Goal: Information Seeking & Learning: Learn about a topic

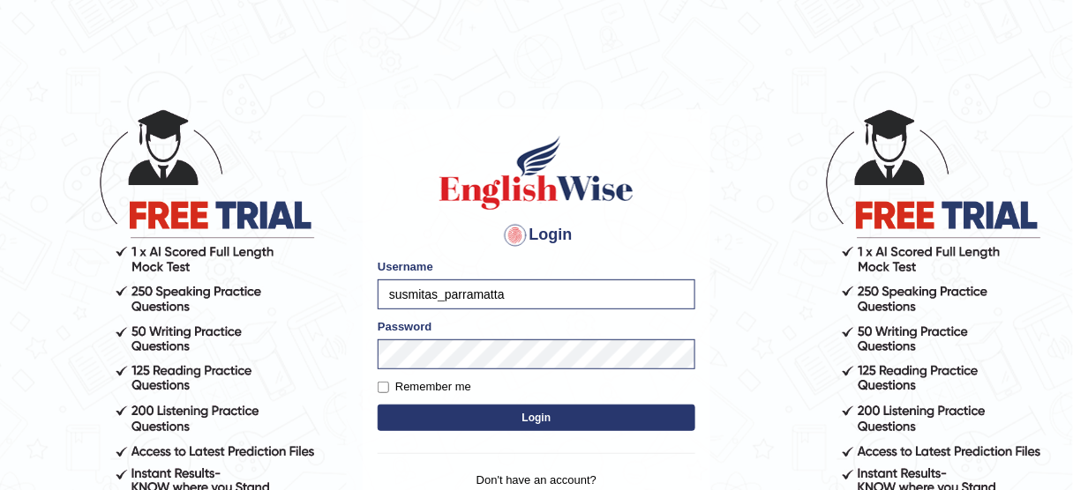
click at [492, 420] on button "Login" at bounding box center [537, 418] width 318 height 26
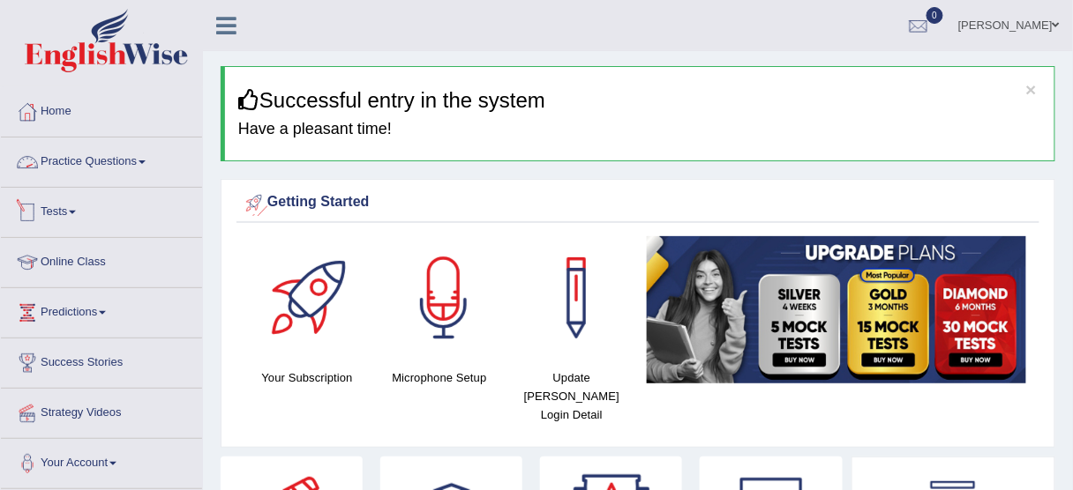
click at [49, 153] on link "Practice Questions" at bounding box center [101, 160] width 201 height 44
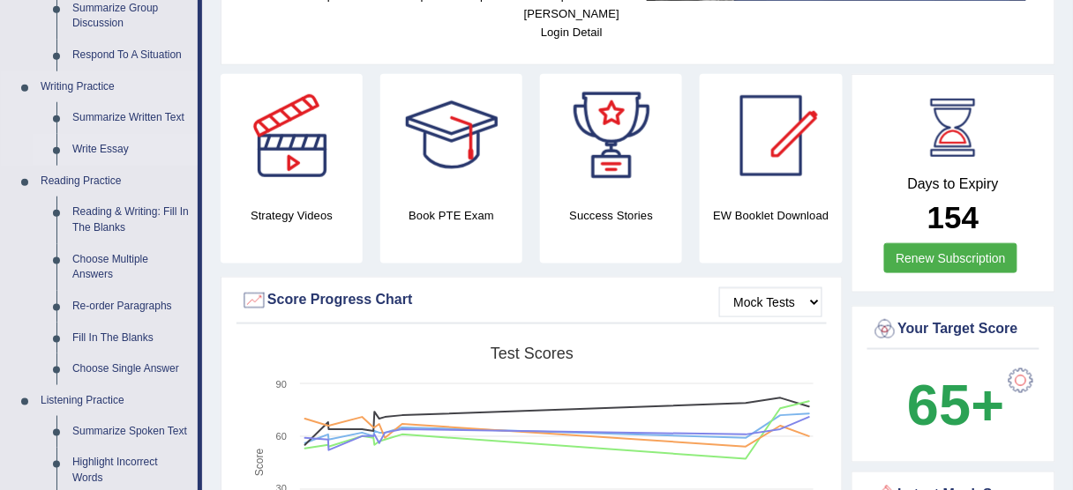
scroll to position [423, 0]
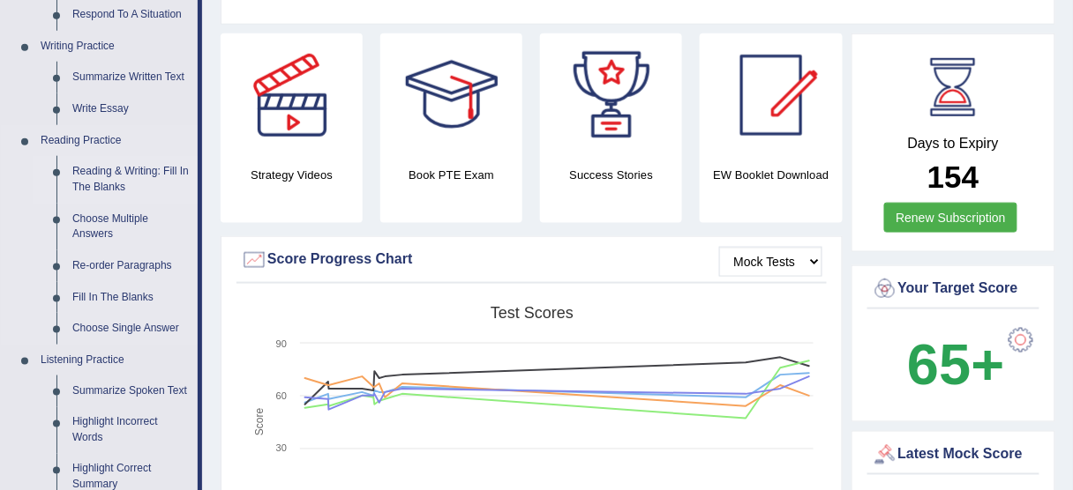
click at [95, 166] on link "Reading & Writing: Fill In The Blanks" at bounding box center [130, 179] width 133 height 47
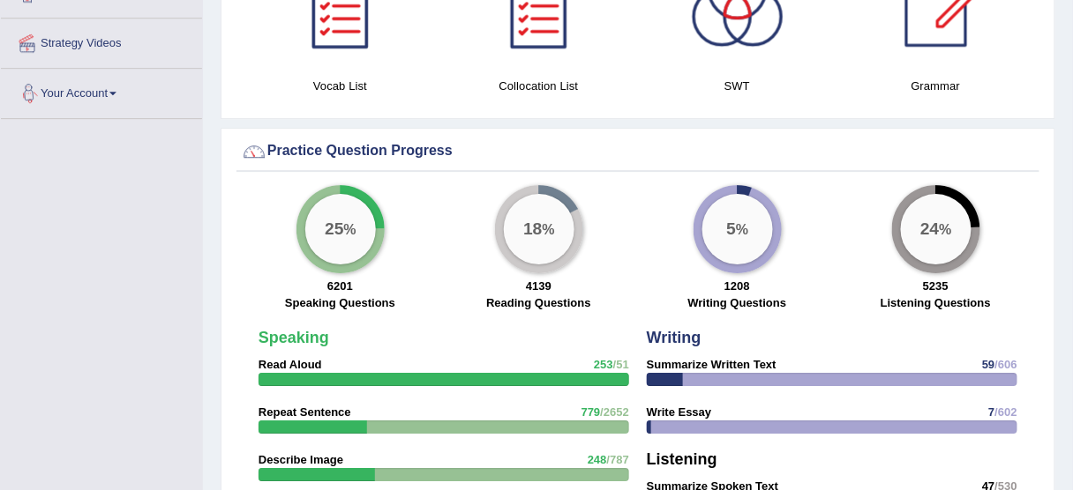
scroll to position [1364, 0]
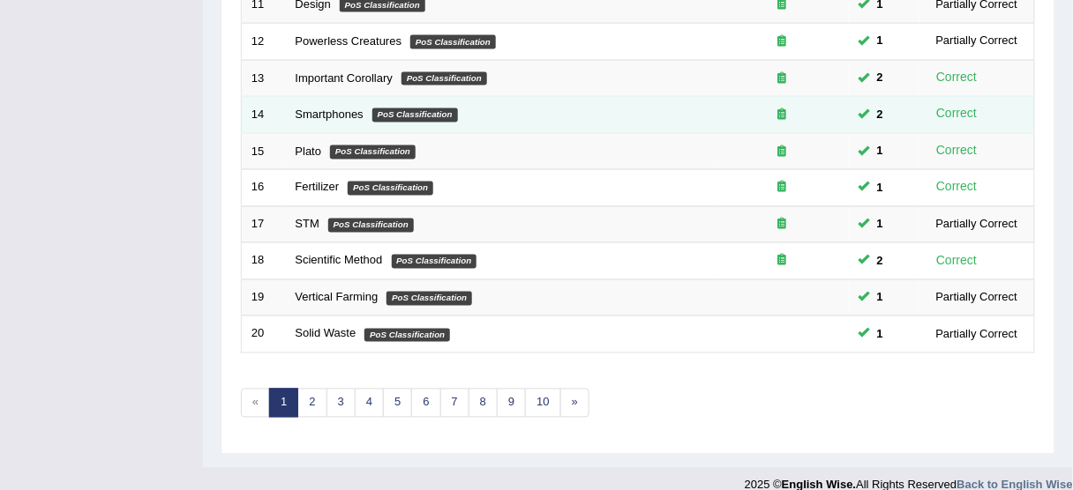
scroll to position [669, 0]
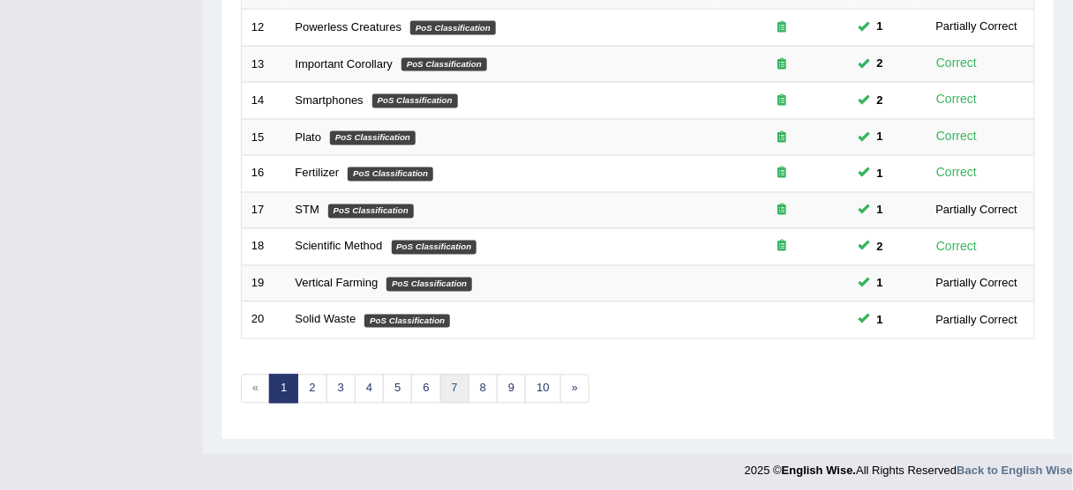
click at [445, 378] on link "7" at bounding box center [454, 389] width 29 height 29
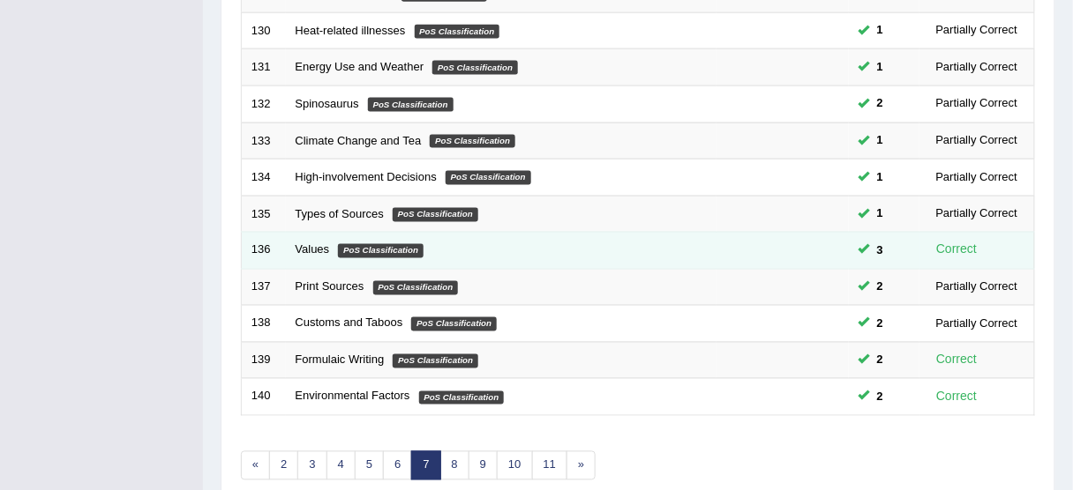
scroll to position [669, 0]
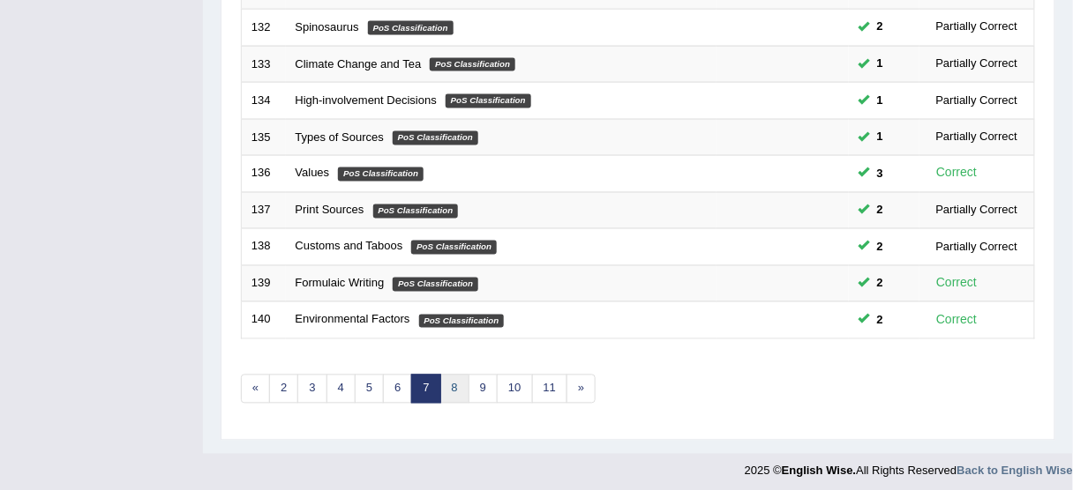
click at [452, 385] on link "8" at bounding box center [454, 389] width 29 height 29
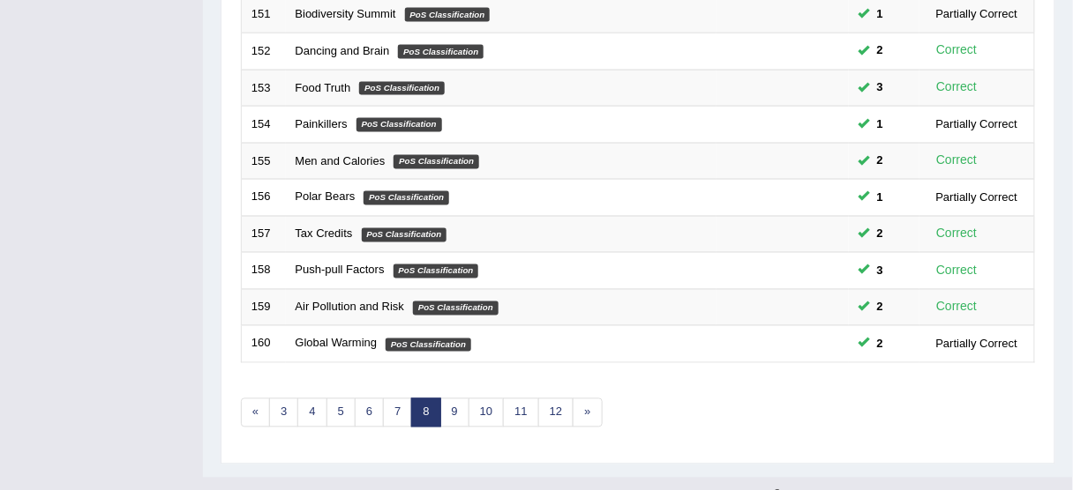
scroll to position [669, 0]
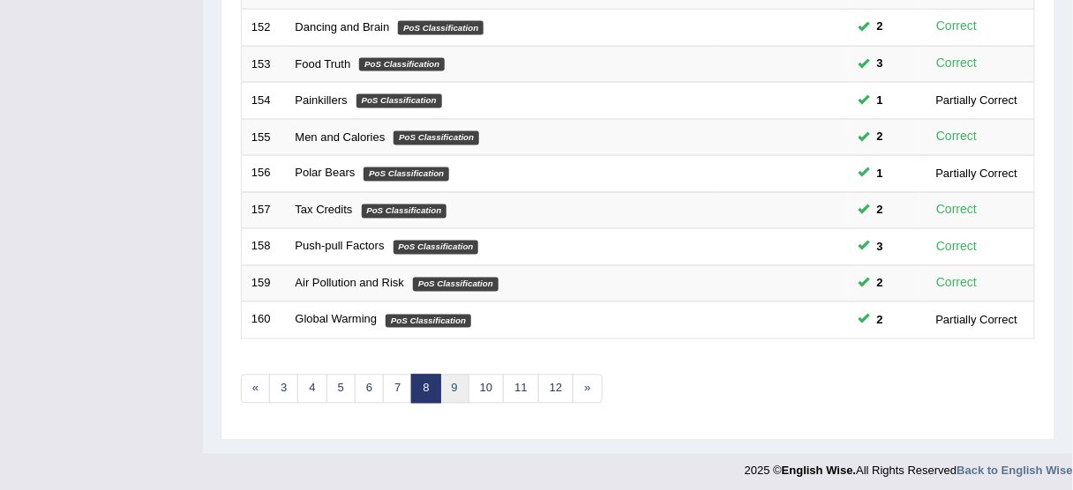
click at [445, 385] on link "9" at bounding box center [454, 389] width 29 height 29
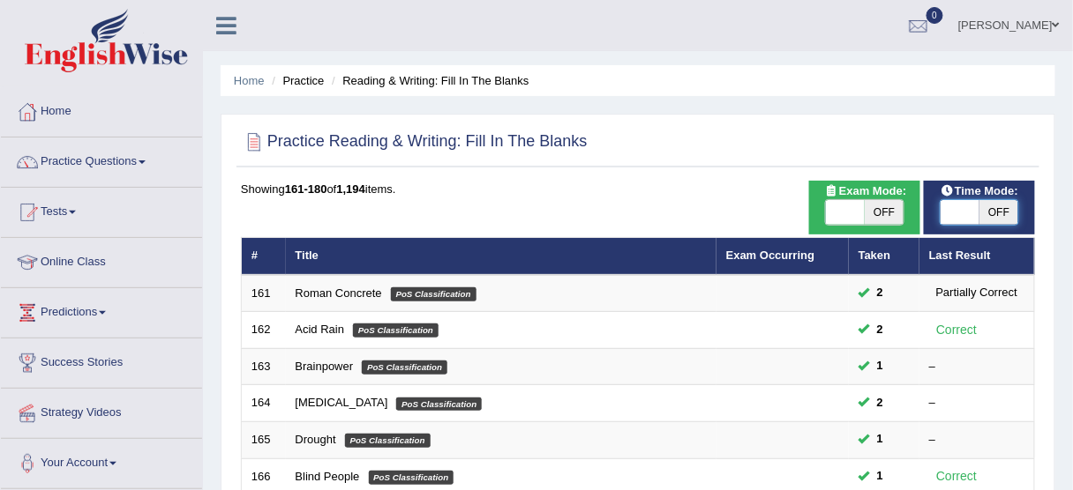
click at [946, 211] on span at bounding box center [959, 212] width 39 height 25
checkbox input "true"
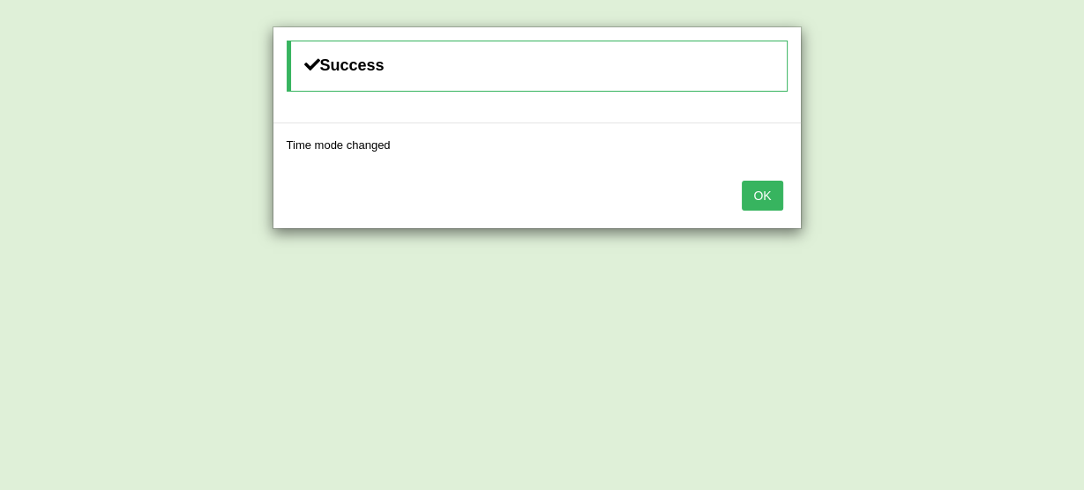
click at [774, 189] on button "OK" at bounding box center [762, 196] width 41 height 30
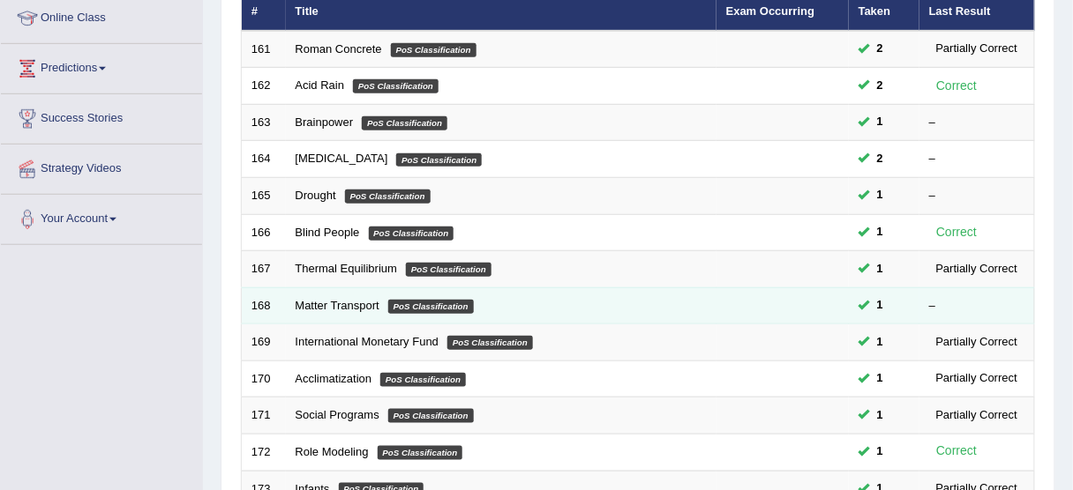
scroll to position [212, 0]
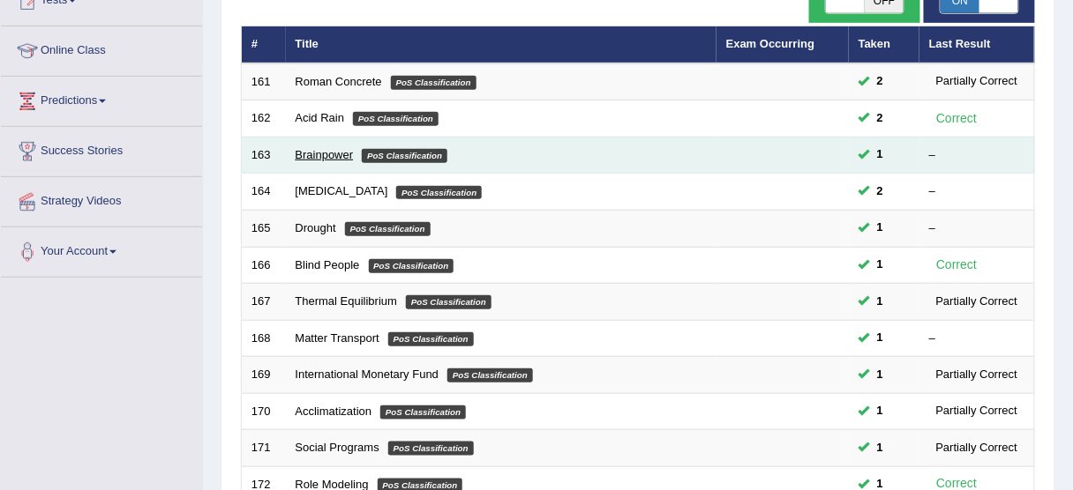
click at [315, 153] on link "Brainpower" at bounding box center [324, 154] width 58 height 13
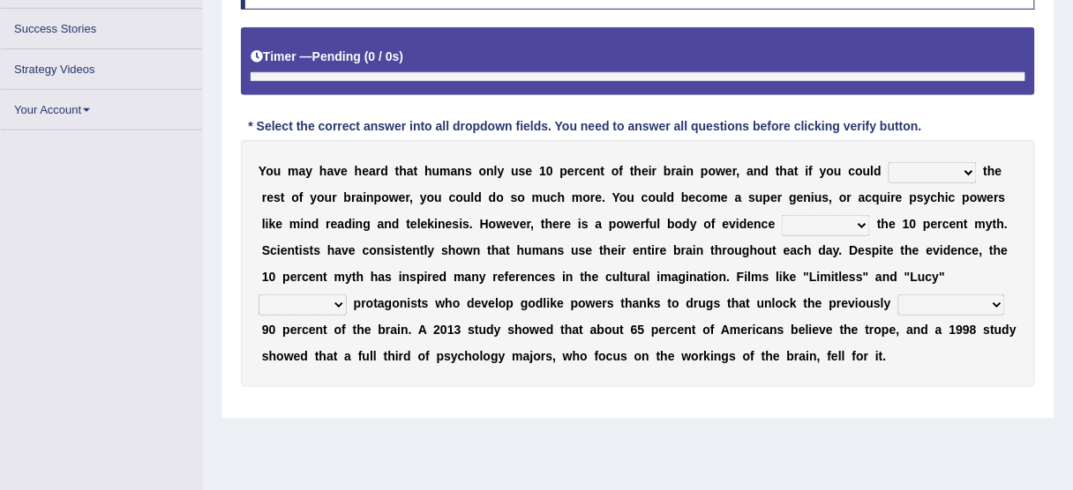
scroll to position [423, 0]
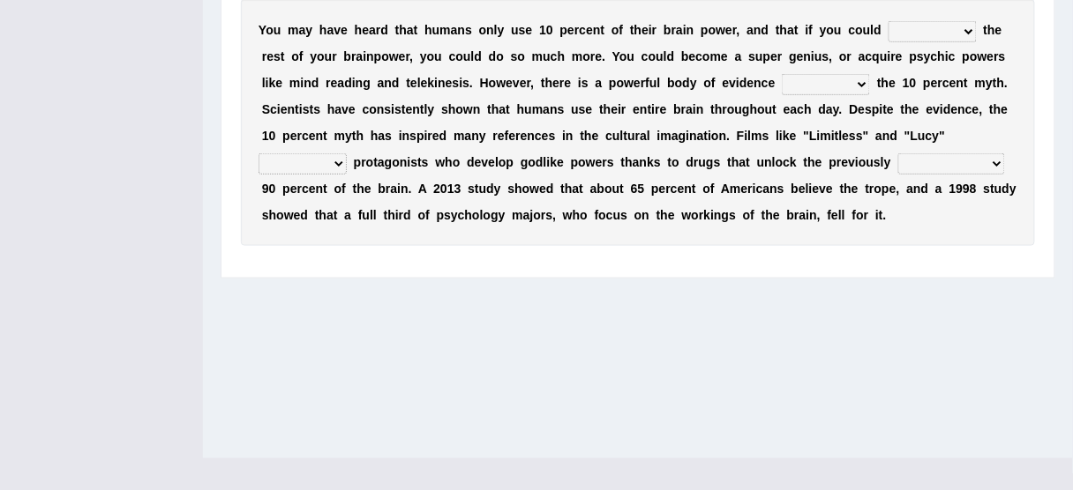
click at [946, 32] on select "unnerve unleash underlie uncover" at bounding box center [932, 31] width 88 height 21
click at [946, 37] on select "unnerve unleash underlie uncover" at bounding box center [932, 31] width 88 height 21
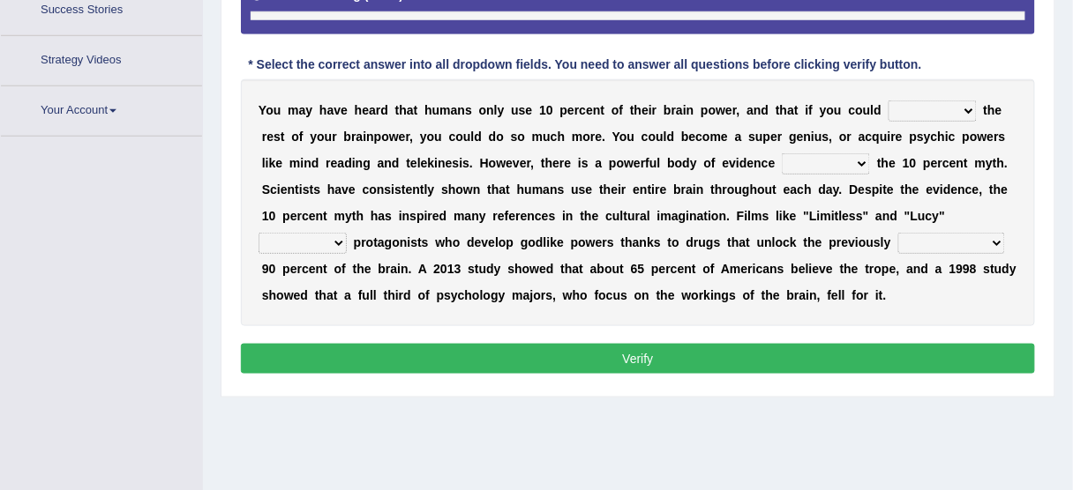
scroll to position [415, 0]
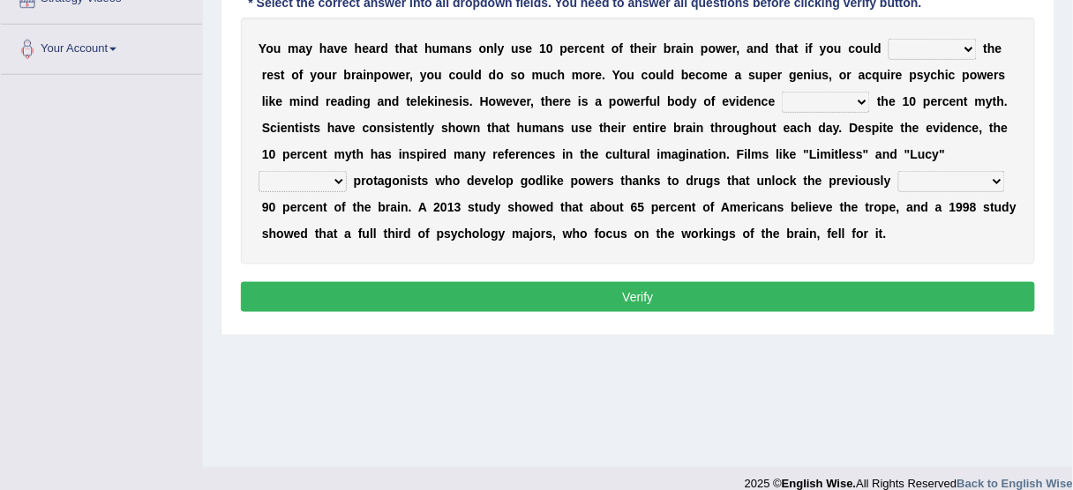
click at [916, 51] on select "unnerve unleash underlie uncover" at bounding box center [932, 49] width 88 height 21
click at [928, 55] on select "unnerve unleash underlie uncover" at bounding box center [932, 49] width 88 height 21
click at [924, 46] on select "unnerve unleash underlie uncover" at bounding box center [932, 49] width 88 height 21
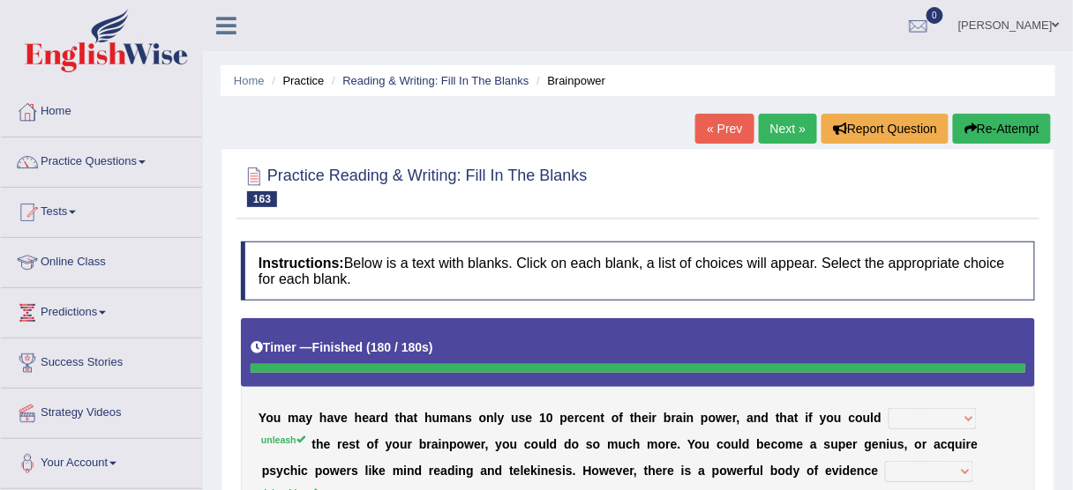
scroll to position [0, 0]
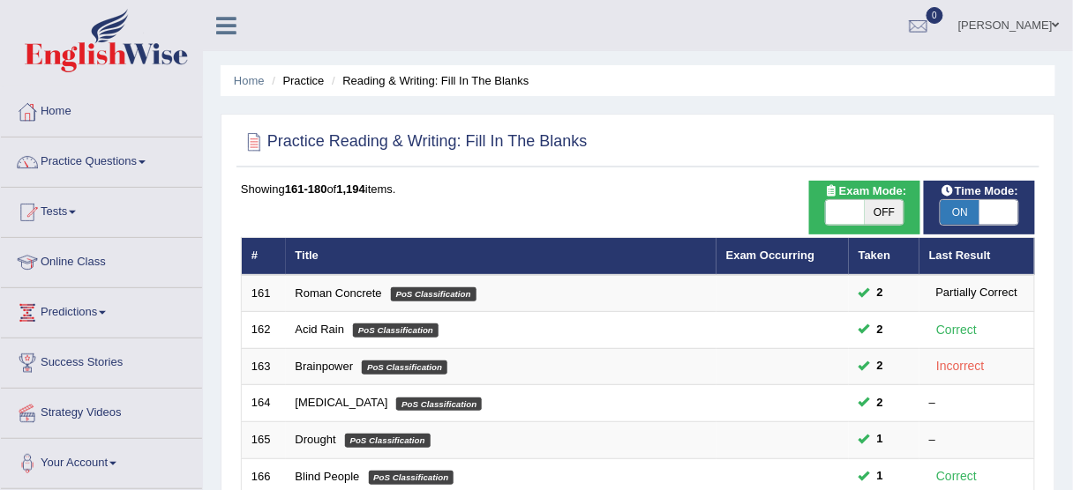
click at [1006, 206] on span at bounding box center [998, 212] width 39 height 25
checkbox input "false"
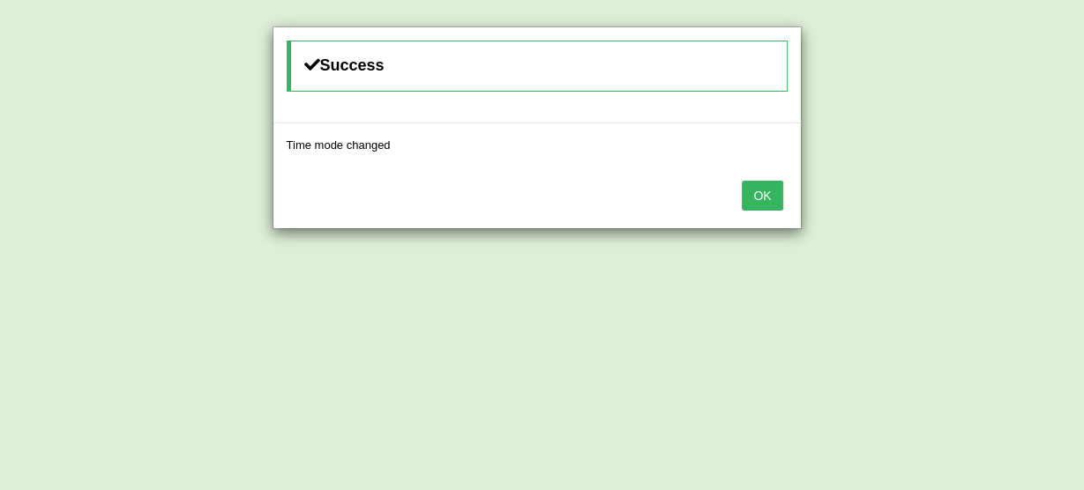
click at [763, 185] on button "OK" at bounding box center [762, 196] width 41 height 30
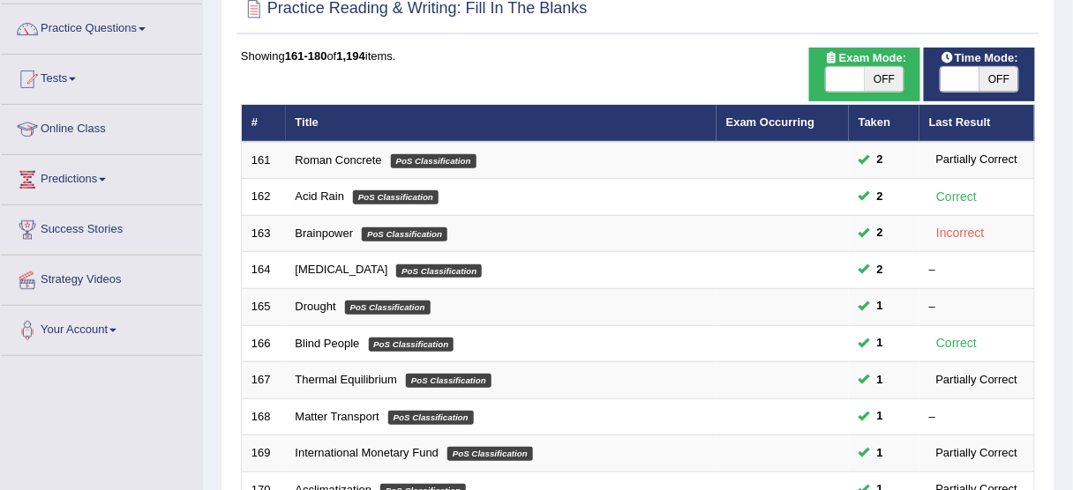
scroll to position [141, 0]
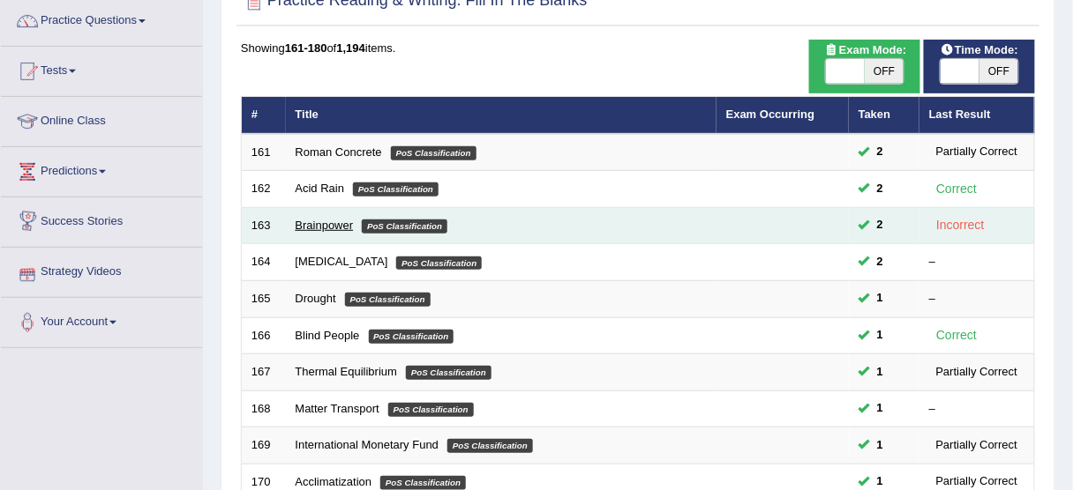
click at [332, 226] on link "Brainpower" at bounding box center [324, 225] width 58 height 13
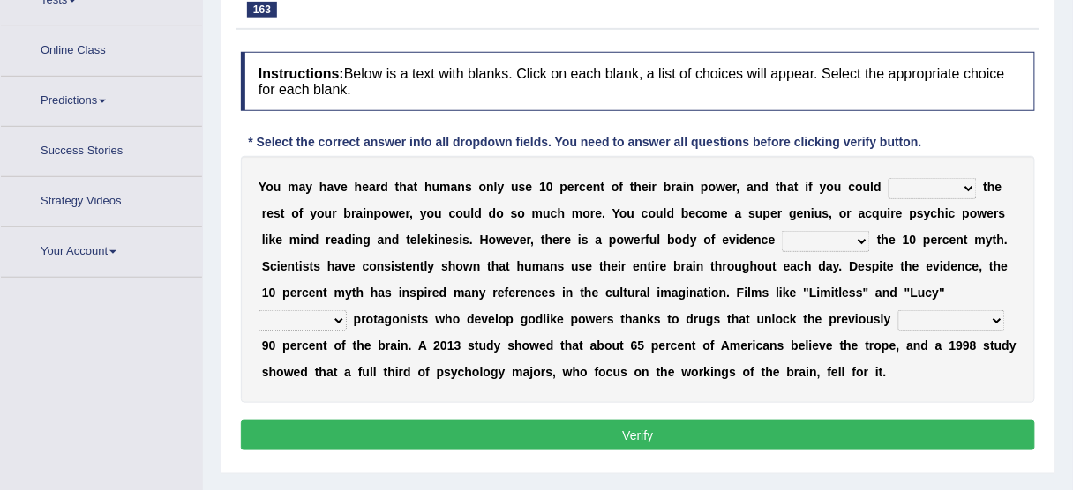
scroll to position [244, 0]
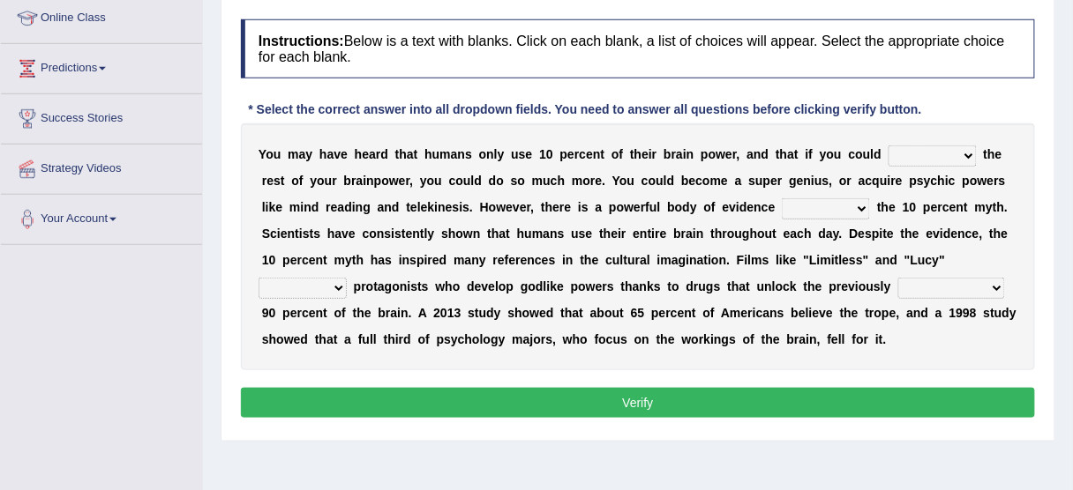
click at [926, 146] on select "unnerve unleash underlie uncover" at bounding box center [932, 156] width 88 height 21
click at [837, 203] on select "debunking diluting colliding swerving" at bounding box center [826, 208] width 88 height 21
click at [836, 203] on select "debunking diluting colliding swerving" at bounding box center [826, 208] width 88 height 21
click at [842, 209] on select "debunking diluting colliding swerving" at bounding box center [826, 208] width 88 height 21
click at [826, 199] on select "debunking diluting colliding swerving" at bounding box center [826, 208] width 88 height 21
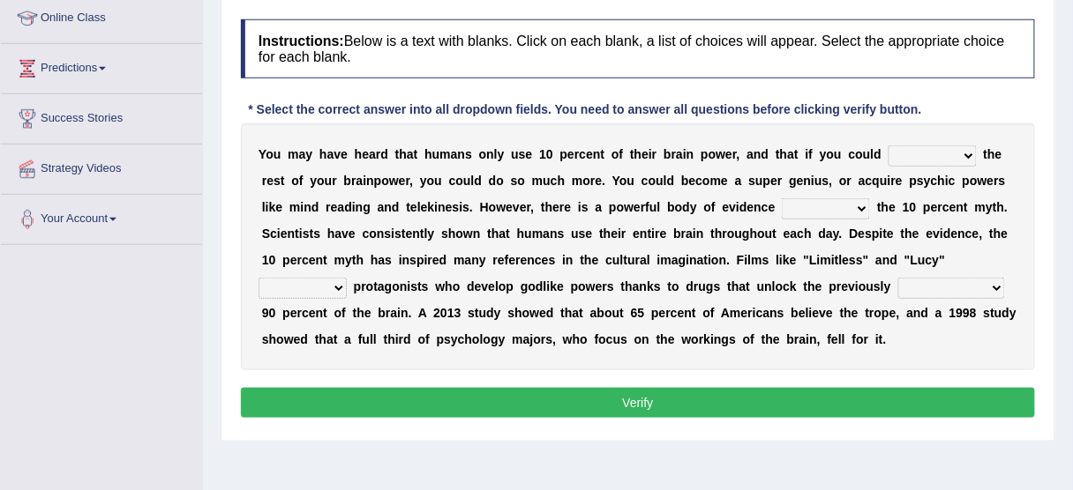
click at [317, 278] on select "convict depict constrict restrict" at bounding box center [302, 288] width 88 height 21
select select "depict"
click at [258, 278] on select "convict depict constrict restrict" at bounding box center [302, 288] width 88 height 21
click at [307, 285] on select "convict depict constrict restrict" at bounding box center [302, 288] width 88 height 21
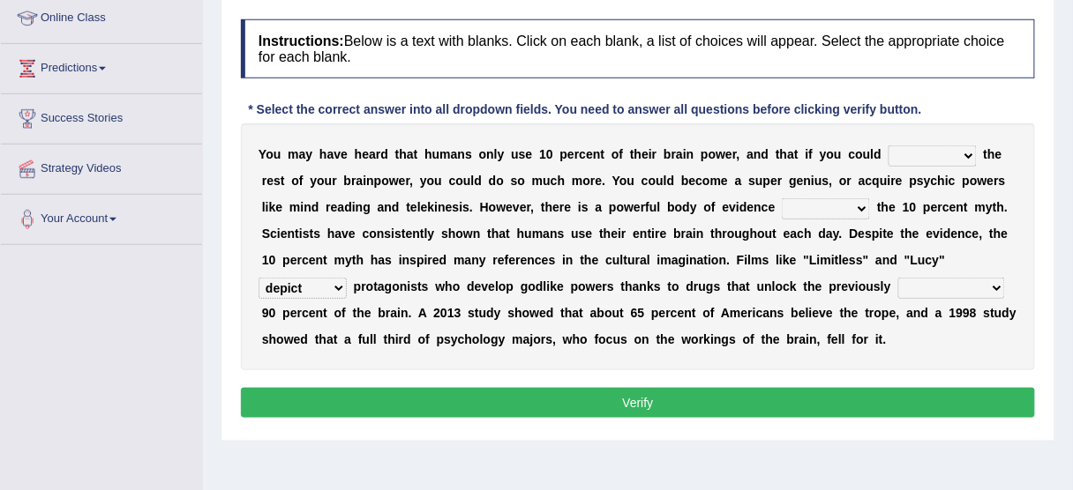
click at [926, 284] on select "inaccessible insusceptible insupportable interpersonal" at bounding box center [951, 288] width 107 height 21
click at [926, 288] on select "inaccessible insusceptible insupportable interpersonal" at bounding box center [951, 288] width 107 height 21
click at [926, 289] on select "inaccessible insusceptible insupportable interpersonal" at bounding box center [951, 288] width 107 height 21
select select "insusceptible"
click at [898, 278] on select "inaccessible insusceptible insupportable interpersonal" at bounding box center [951, 288] width 107 height 21
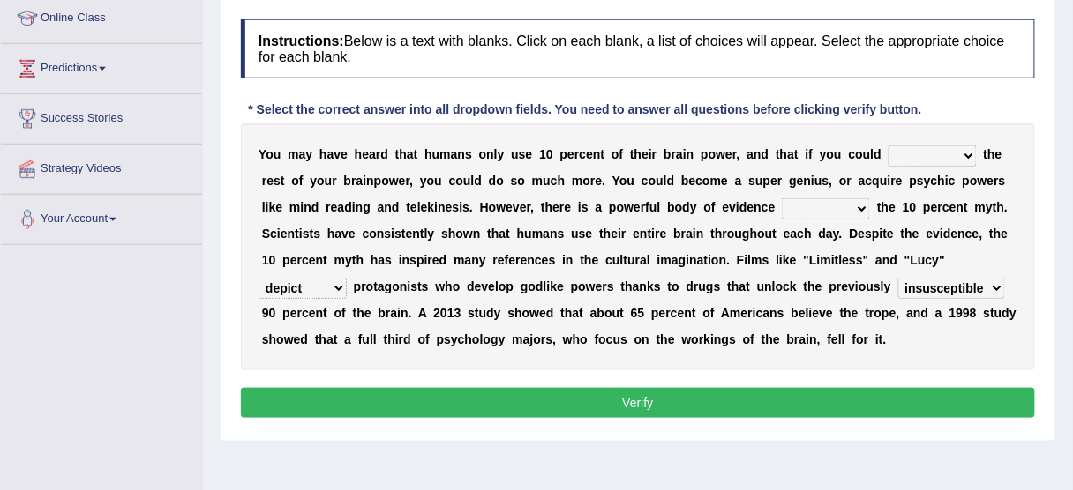
click at [809, 201] on select "debunking diluting colliding swerving" at bounding box center [826, 208] width 88 height 21
select select "debunking"
click at [782, 198] on select "debunking diluting colliding swerving" at bounding box center [826, 208] width 88 height 21
click at [819, 210] on select "debunking diluting colliding swerving" at bounding box center [826, 208] width 88 height 21
click at [819, 211] on select "debunking diluting colliding swerving" at bounding box center [826, 208] width 88 height 21
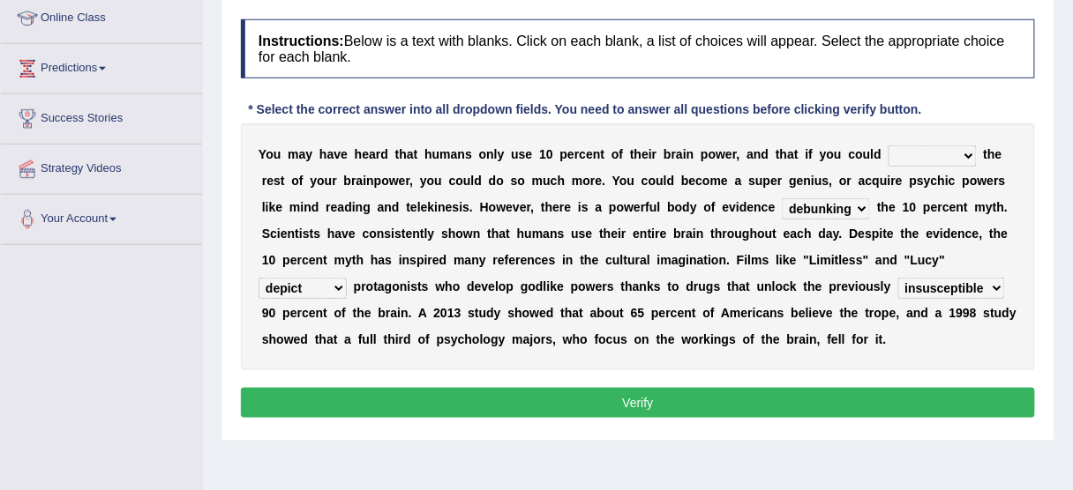
click at [913, 158] on select "unnerve unleash underlie uncover" at bounding box center [932, 156] width 88 height 21
select select "unleash"
click at [888, 146] on select "unnerve unleash underlie uncover" at bounding box center [932, 156] width 88 height 21
click at [833, 400] on button "Verify" at bounding box center [638, 403] width 794 height 30
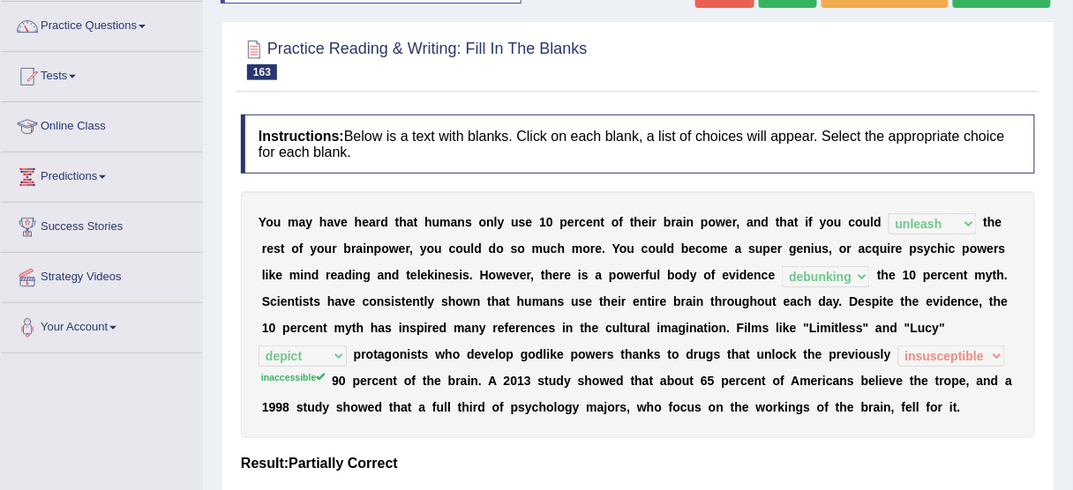
scroll to position [103, 0]
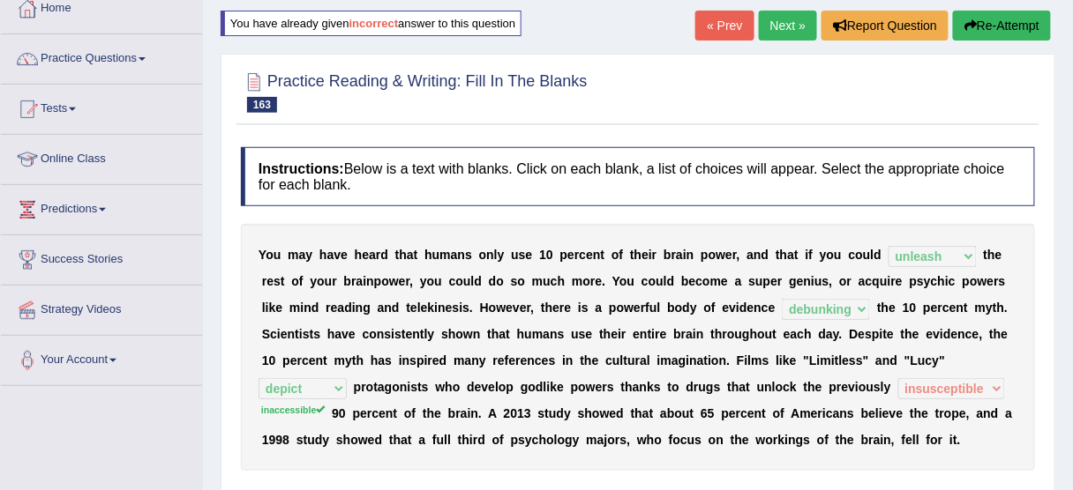
click at [777, 17] on link "Next »" at bounding box center [788, 26] width 58 height 30
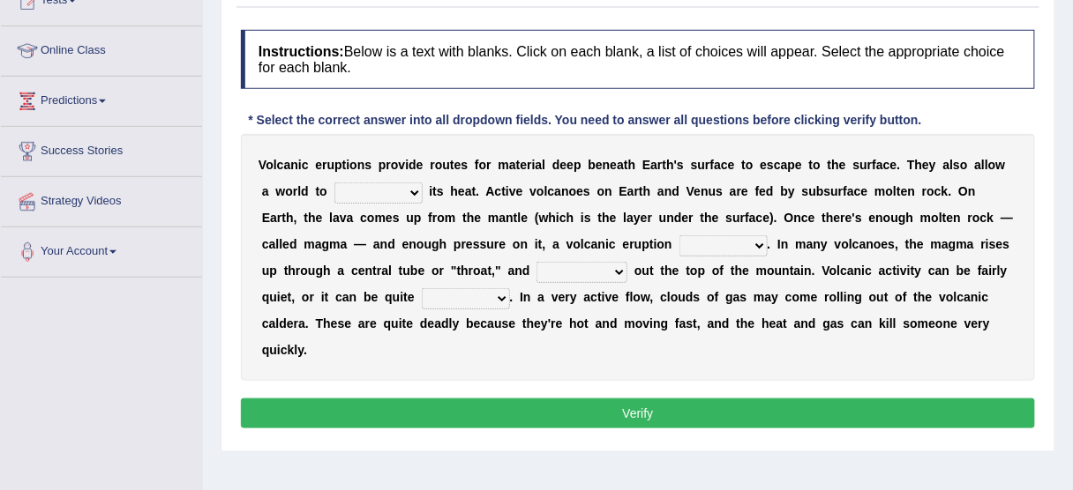
scroll to position [244, 0]
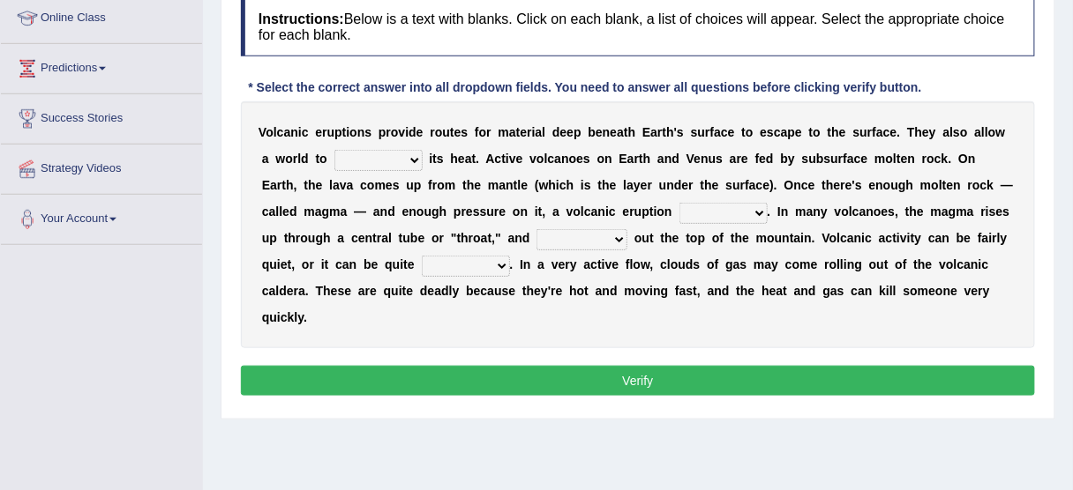
click at [371, 161] on select "invent dent prevent vent" at bounding box center [378, 160] width 88 height 21
select select "prevent"
click at [334, 150] on select "invent dent prevent vent" at bounding box center [378, 160] width 88 height 21
click at [364, 154] on select "invent dent prevent vent" at bounding box center [378, 160] width 88 height 21
click at [468, 168] on div "V o l c a n i c e r u p t i o n s p r o v i d e r o u t e s f o r m a t e r i a…" at bounding box center [638, 224] width 794 height 247
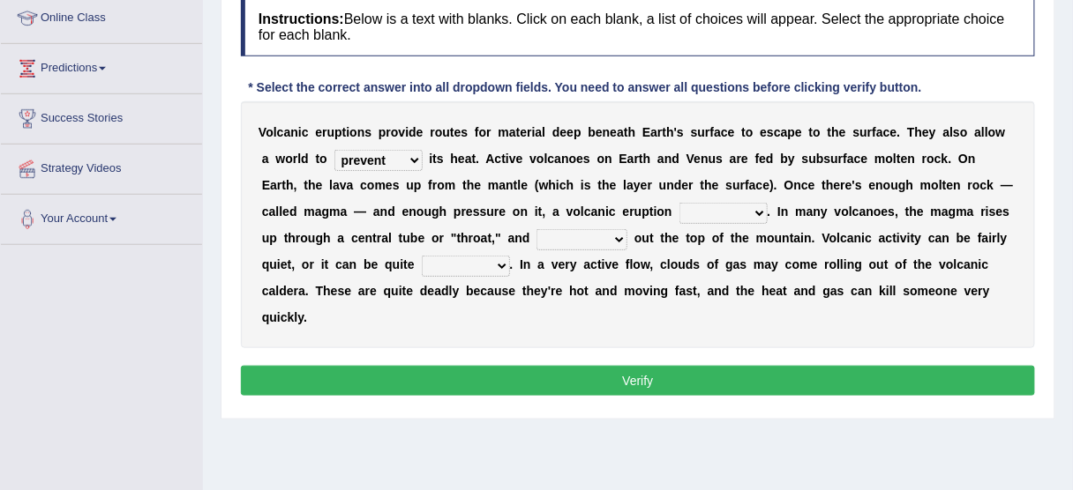
click at [370, 157] on select "invent dent prevent vent" at bounding box center [378, 160] width 88 height 21
click at [475, 167] on div "V o l c a n i c e r u p t i o n s p r o v i d e r o u t e s f o r m a t e r i a…" at bounding box center [638, 224] width 794 height 247
click at [679, 207] on select "occurs concurs recurs incurs" at bounding box center [723, 213] width 88 height 21
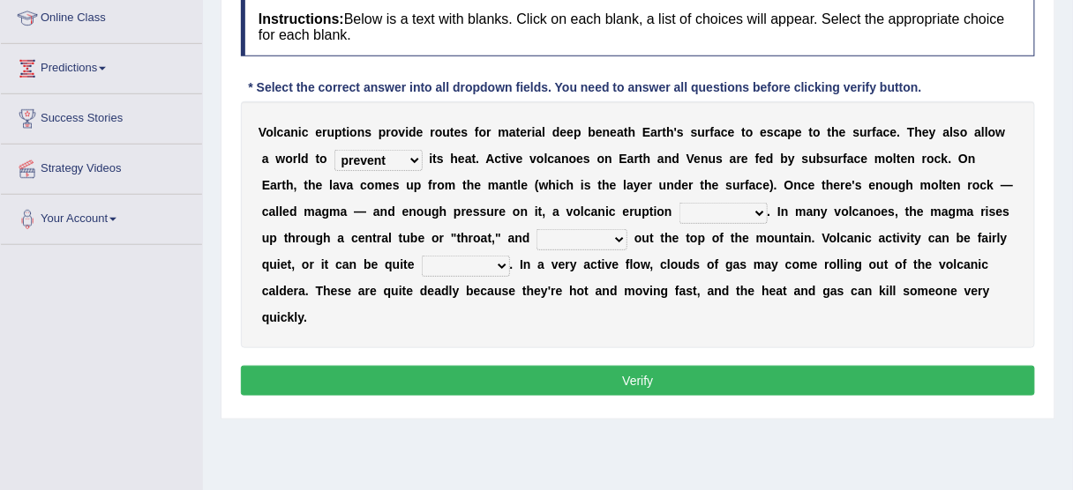
select select "occurs"
click at [679, 203] on select "occurs concurs recurs incurs" at bounding box center [723, 213] width 88 height 21
click at [694, 211] on select "occurs concurs recurs incurs" at bounding box center [723, 213] width 88 height 21
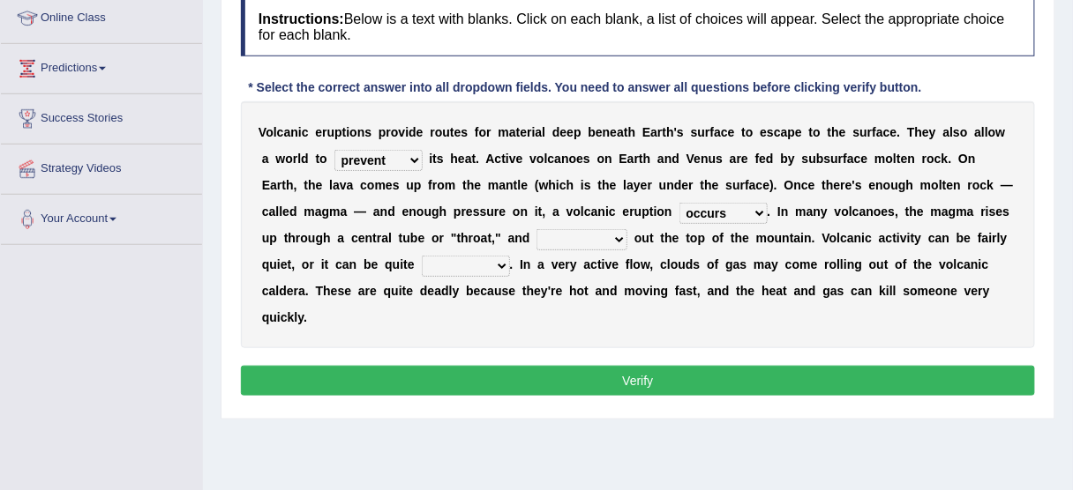
click at [694, 211] on select "occurs concurs recurs incurs" at bounding box center [723, 213] width 88 height 21
click at [374, 153] on select "invent dent prevent vent" at bounding box center [378, 160] width 88 height 21
click at [352, 156] on select "invent dent prevent vent" at bounding box center [378, 160] width 88 height 21
select select "vent"
click at [334, 150] on select "invent dent prevent vent" at bounding box center [378, 160] width 88 height 21
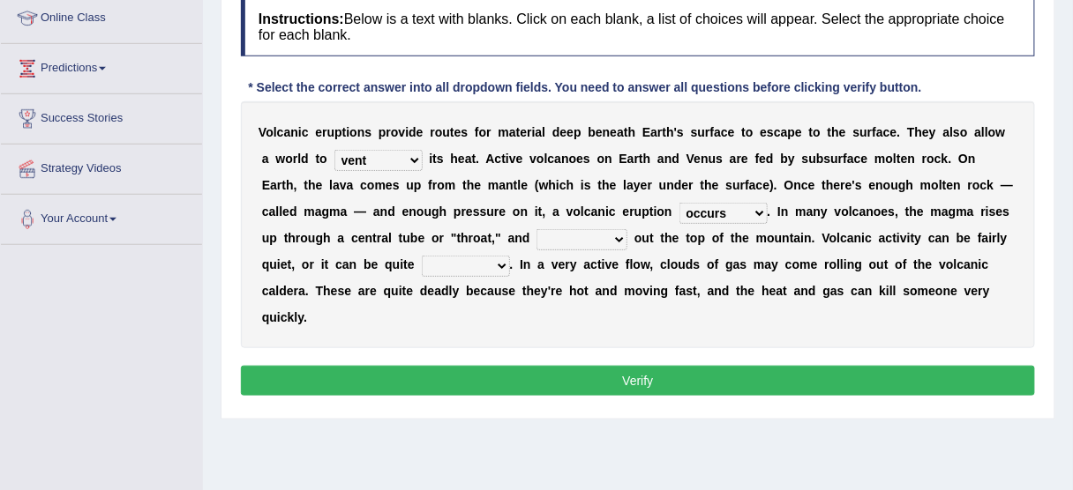
click at [348, 156] on select "invent dent prevent vent" at bounding box center [378, 160] width 88 height 21
click at [569, 250] on div "V o l c a n i c e r u p t i o n s p r o v i d e r o u t e s f o r m a t e r i a…" at bounding box center [638, 224] width 794 height 247
click at [572, 238] on select "merges converges submerges emerges" at bounding box center [581, 239] width 91 height 21
select select "emerges"
click at [536, 229] on select "merges converges submerges emerges" at bounding box center [581, 239] width 91 height 21
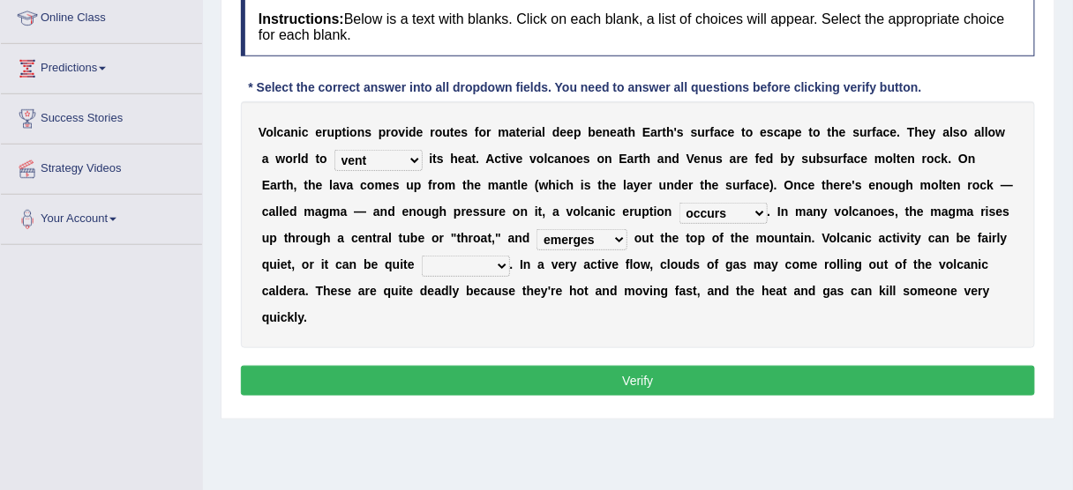
click at [557, 237] on select "merges converges submerges emerges" at bounding box center [581, 239] width 91 height 21
click at [587, 229] on select "merges converges submerges emerges" at bounding box center [581, 239] width 91 height 21
click at [478, 265] on select "qualified equivalent explosive tranquil" at bounding box center [466, 266] width 88 height 21
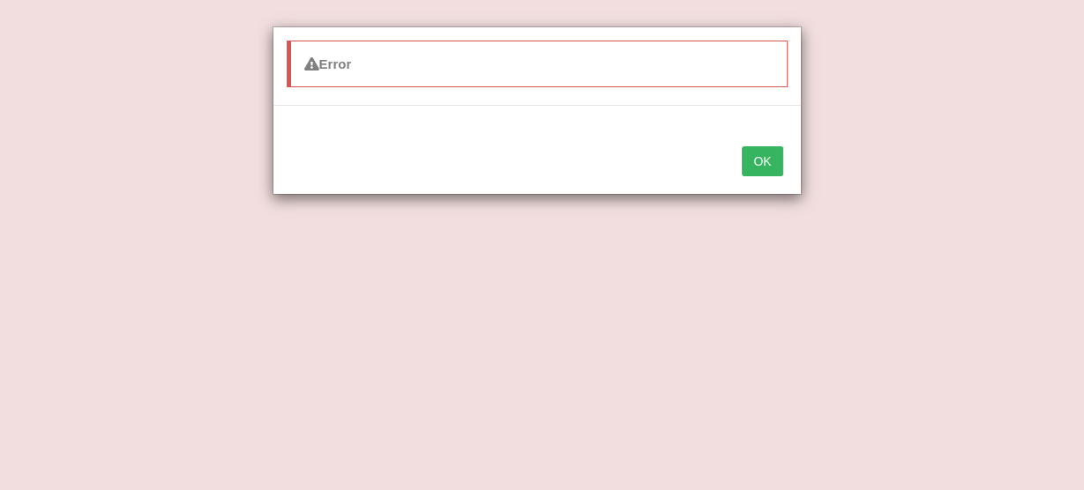
click at [731, 173] on div "OK" at bounding box center [536, 163] width 527 height 62
click at [751, 169] on button "OK" at bounding box center [762, 161] width 41 height 30
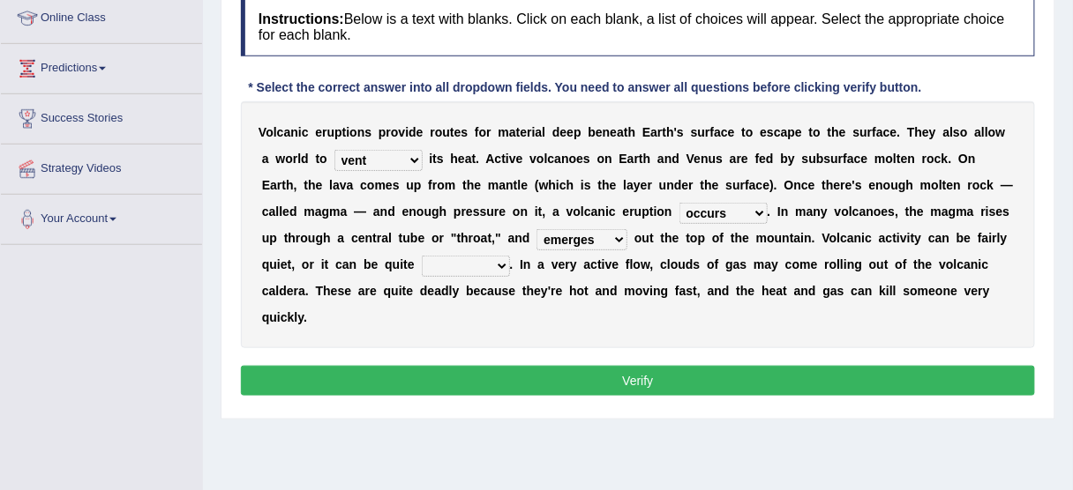
drag, startPoint x: 508, startPoint y: 257, endPoint x: 502, endPoint y: 266, distance: 11.5
click at [502, 266] on div "V o l c a n i c e r u p t i o n s p r o v i d e r o u t e s f o r m a t e r i a…" at bounding box center [638, 224] width 794 height 247
click at [503, 258] on select "qualified equivalent explosive tranquil" at bounding box center [466, 266] width 88 height 21
click at [501, 256] on select "qualified equivalent explosive tranquil" at bounding box center [466, 266] width 88 height 21
click at [585, 233] on select "merges converges submerges emerges" at bounding box center [581, 239] width 91 height 21
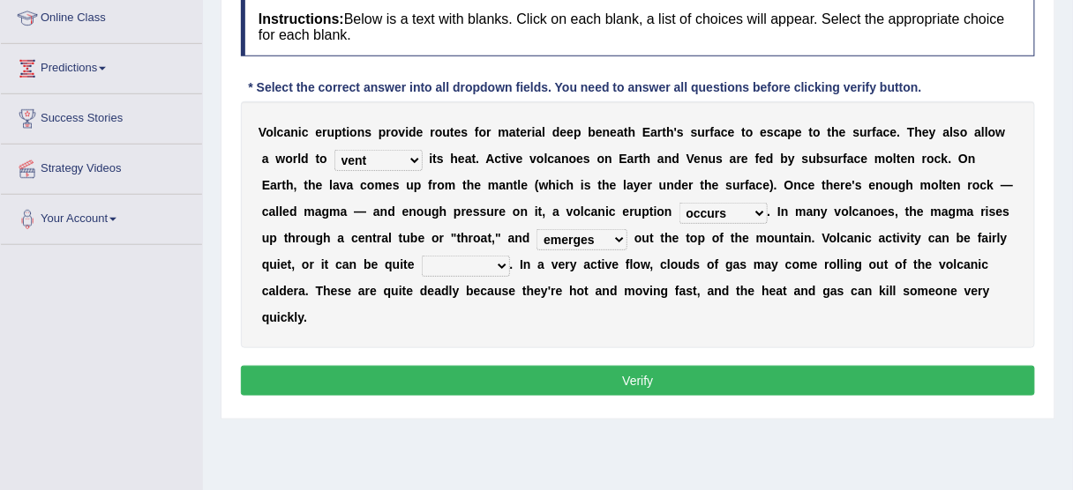
click at [585, 233] on select "merges converges submerges emerges" at bounding box center [581, 239] width 91 height 21
click at [487, 267] on select "qualified equivalent explosive tranquil" at bounding box center [466, 266] width 88 height 21
select select "explosive"
click at [422, 256] on select "qualified equivalent explosive tranquil" at bounding box center [466, 266] width 88 height 21
click at [570, 380] on button "Verify" at bounding box center [638, 381] width 794 height 30
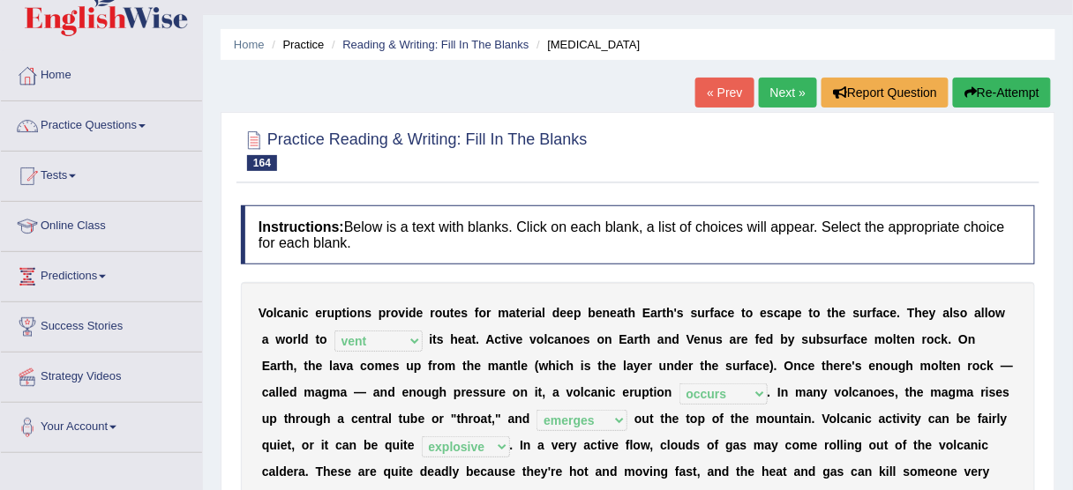
scroll to position [33, 0]
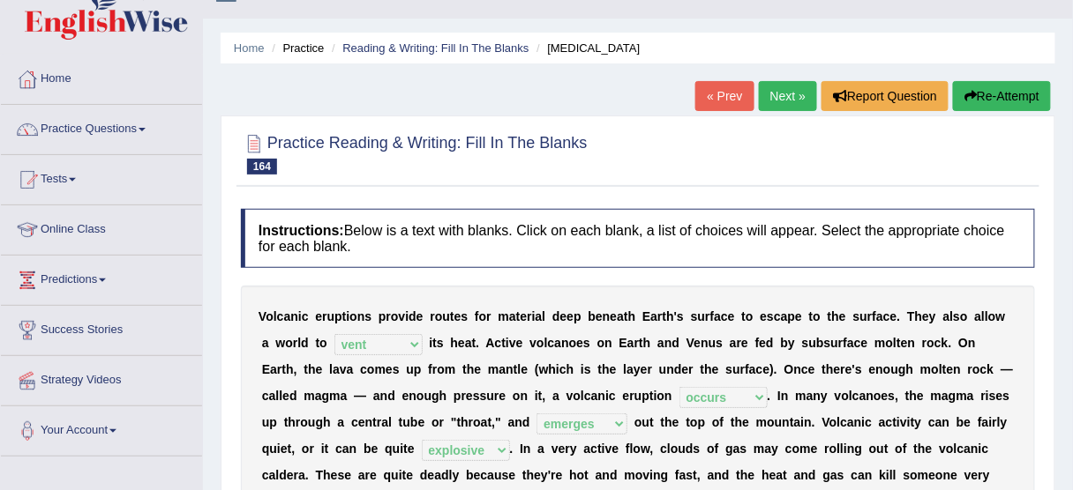
click at [782, 93] on link "Next »" at bounding box center [788, 96] width 58 height 30
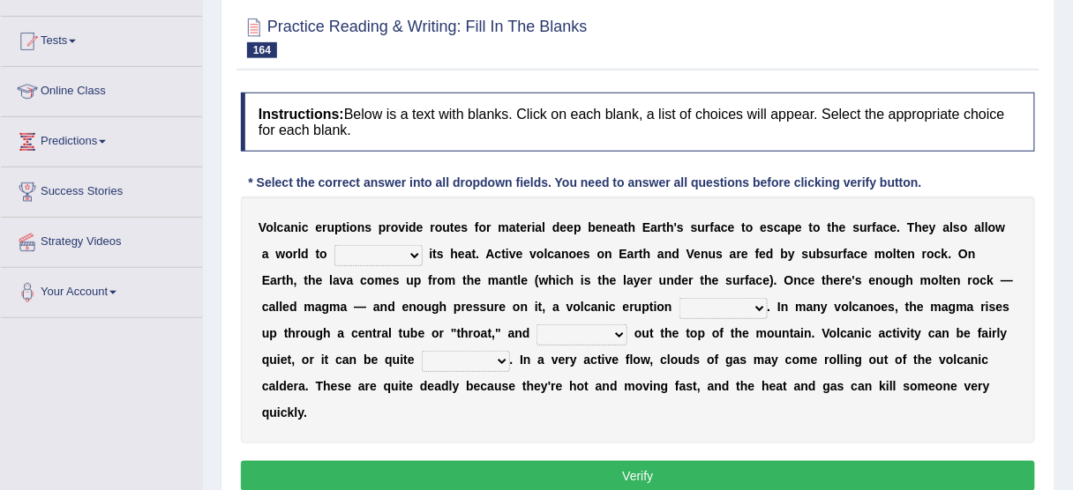
scroll to position [81, 0]
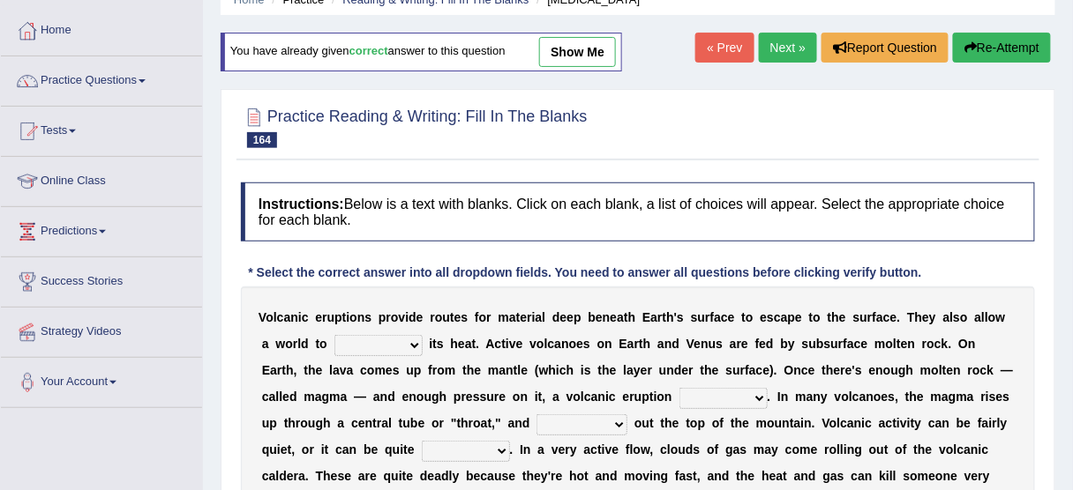
click at [776, 44] on link "Next »" at bounding box center [788, 48] width 58 height 30
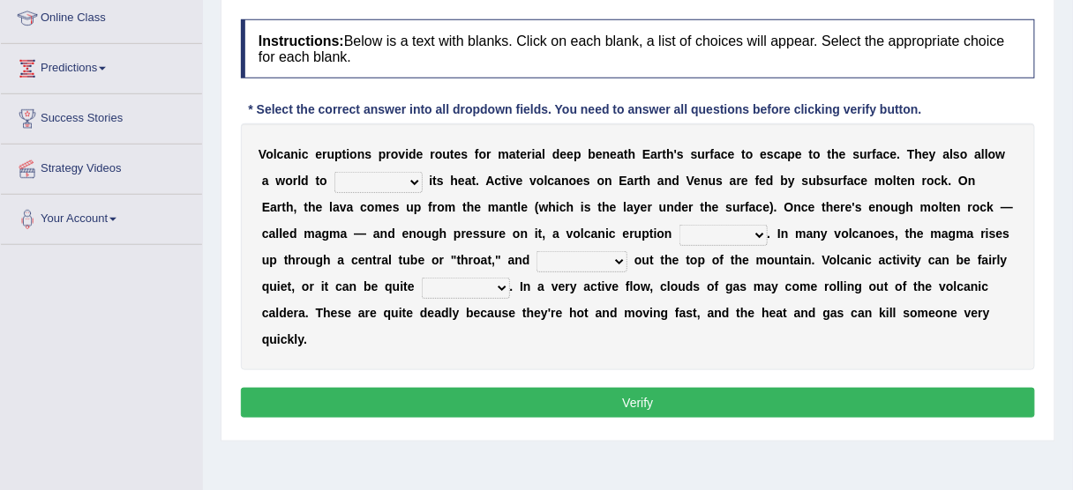
scroll to position [244, 0]
click at [712, 230] on select "occurs concurs recurs incurs" at bounding box center [723, 235] width 88 height 21
click at [585, 253] on select "merges converges submerges emerges" at bounding box center [581, 261] width 91 height 21
click at [567, 255] on select "merges converges submerges emerges" at bounding box center [581, 261] width 91 height 21
click at [496, 278] on select "qualified equivalent explosive tranquil" at bounding box center [466, 288] width 88 height 21
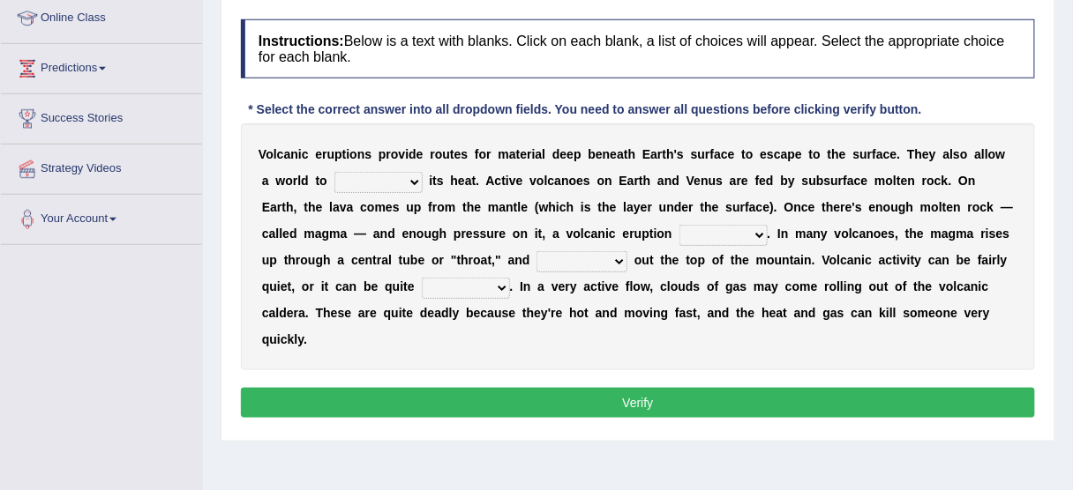
click at [755, 243] on div "V o l c a n i c e r u p t i o n s p r o v i d e r o u t e s f o r m a t e r i a…" at bounding box center [638, 246] width 794 height 247
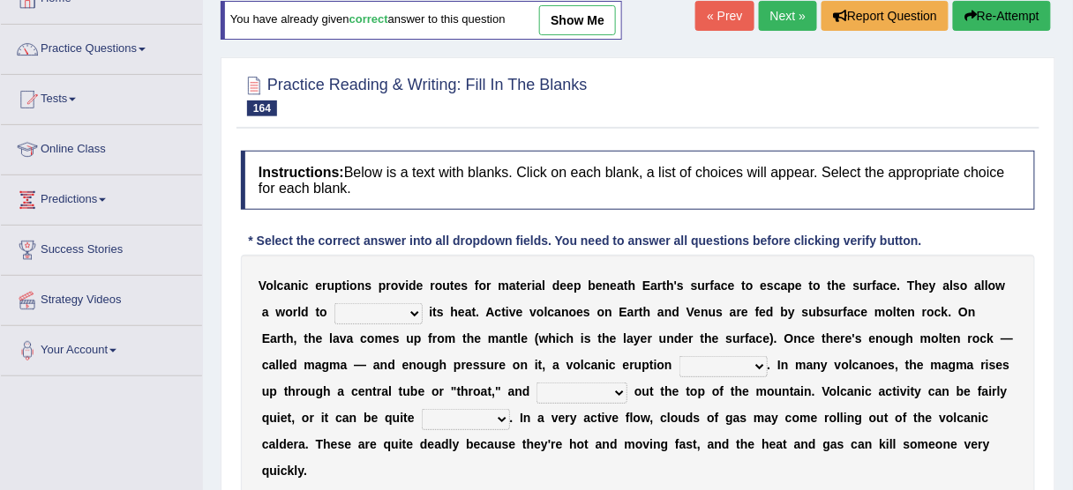
scroll to position [103, 0]
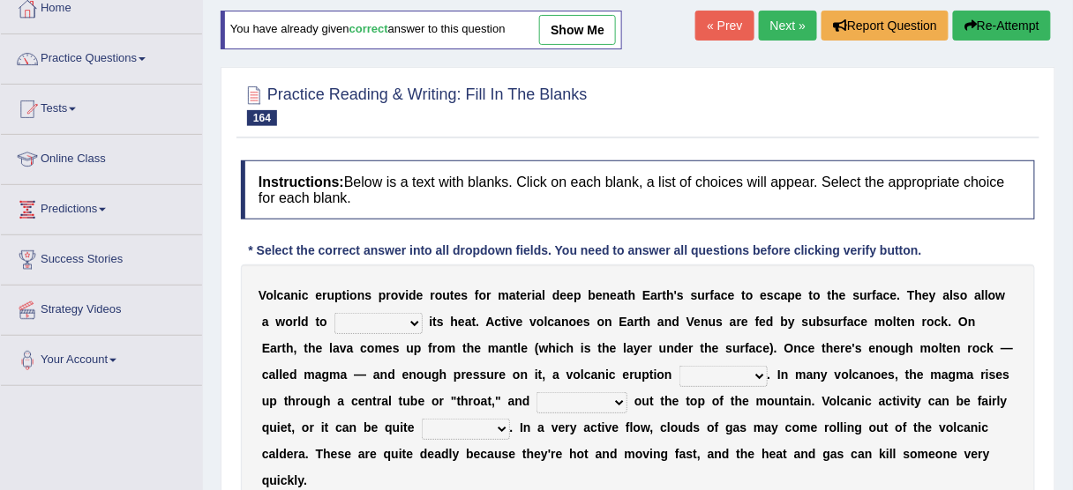
click at [790, 21] on link "Next »" at bounding box center [788, 26] width 58 height 30
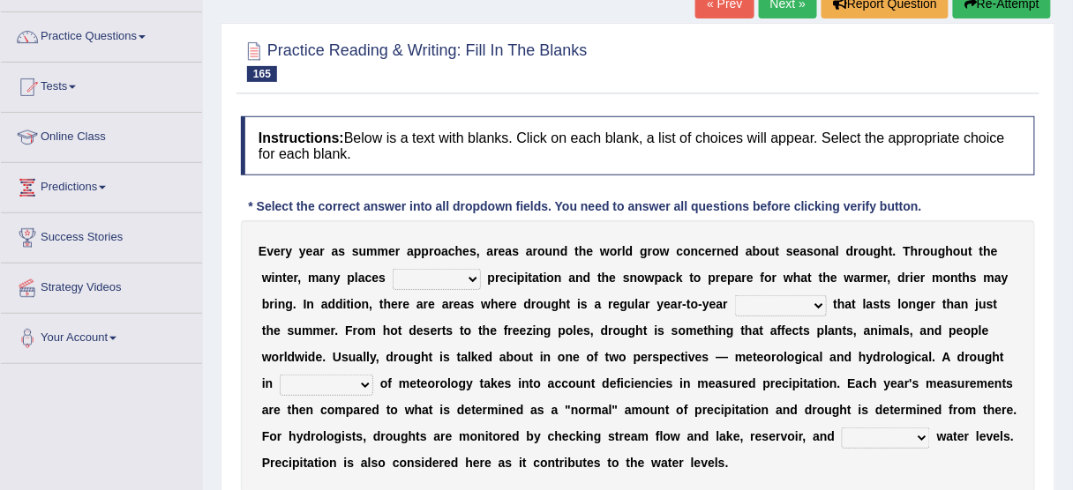
scroll to position [141, 0]
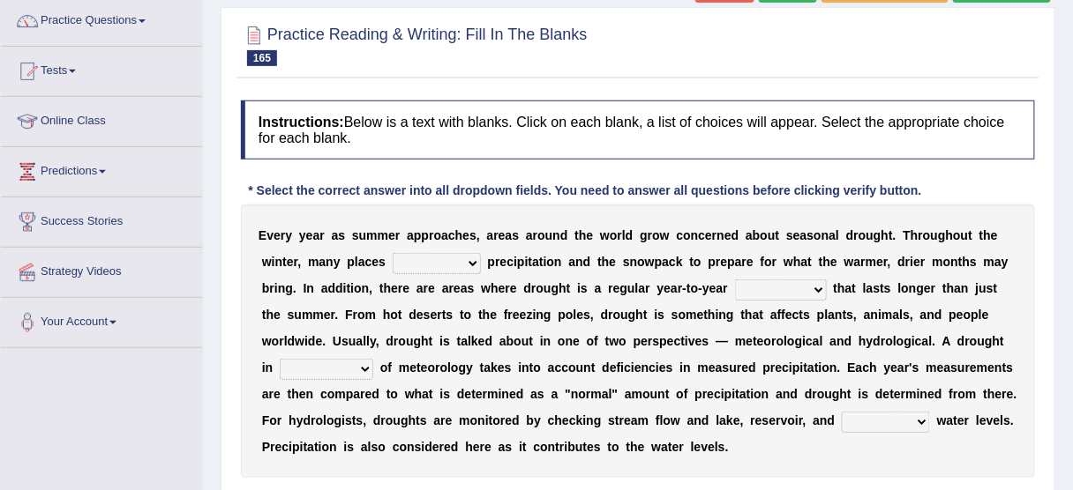
click at [473, 265] on select "senate monitor compete reveal" at bounding box center [437, 263] width 88 height 21
click at [603, 225] on div "E v e r y y e a r a s s u m m e r a p p r o a c h e s , a r e a s a r o u n d t…" at bounding box center [638, 341] width 794 height 273
click at [445, 258] on select "senate monitor compete reveal" at bounding box center [437, 263] width 88 height 21
click at [393, 253] on select "senate monitor compete reveal" at bounding box center [437, 263] width 88 height 21
click at [454, 258] on select "senate monitor compete reveal" at bounding box center [437, 263] width 88 height 21
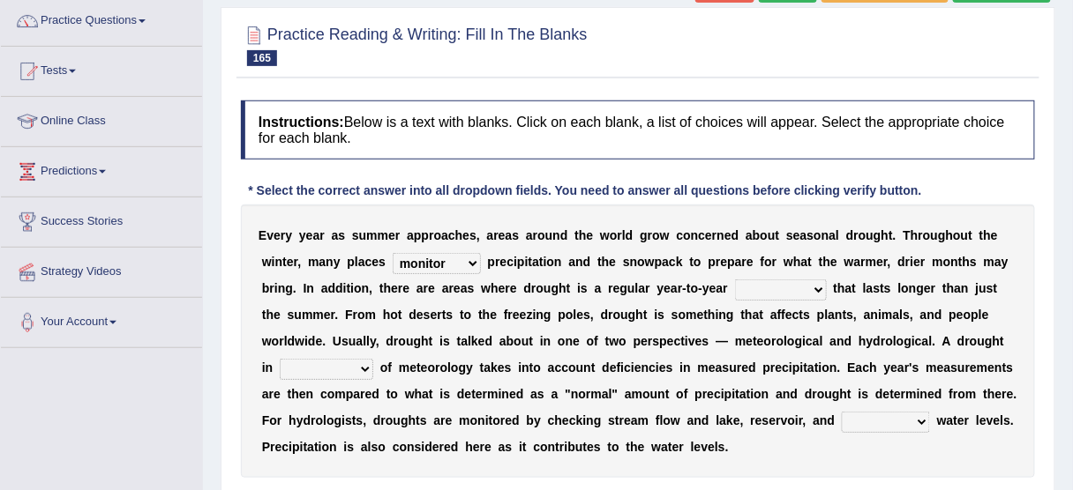
select select "reveal"
click at [393, 253] on select "senate monitor compete reveal" at bounding box center [437, 263] width 88 height 21
click at [470, 259] on select "senate monitor compete reveal" at bounding box center [437, 263] width 88 height 21
click at [563, 346] on b "o" at bounding box center [561, 341] width 8 height 14
click at [785, 290] on select "reference currency occurrence conference" at bounding box center [781, 290] width 92 height 21
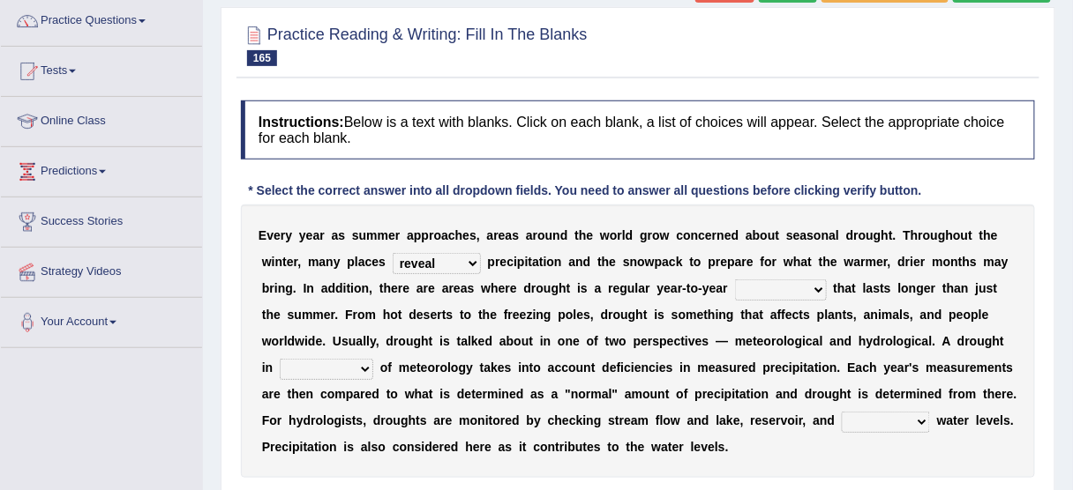
select select "occurrence"
click at [735, 280] on select "reference currency occurrence conference" at bounding box center [781, 290] width 92 height 21
click at [797, 288] on select "reference currency occurrence conference" at bounding box center [781, 290] width 92 height 21
click at [351, 362] on select "possession terms memory violation" at bounding box center [326, 369] width 93 height 21
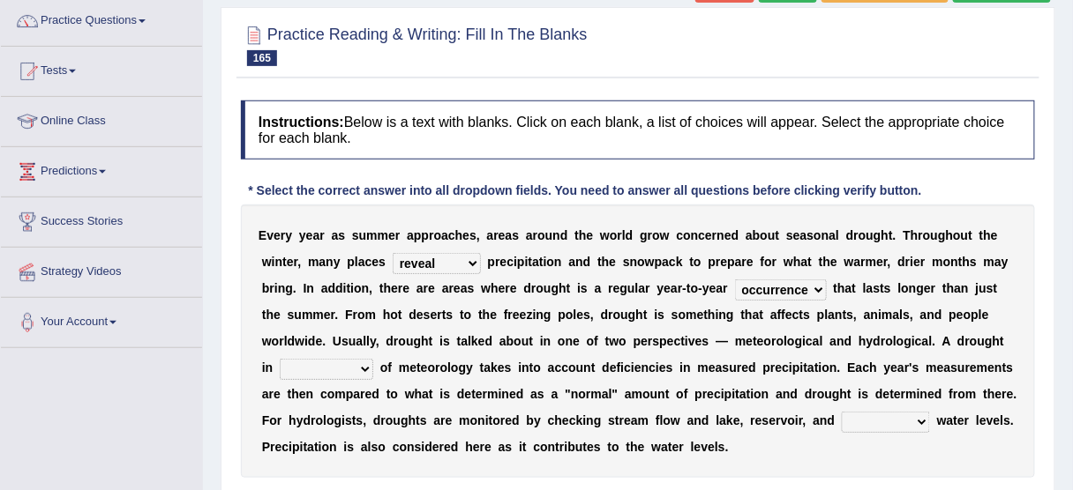
select select "terms"
click at [280, 359] on select "possession terms memory violation" at bounding box center [326, 369] width 93 height 21
click at [345, 371] on select "possession terms memory violation" at bounding box center [326, 369] width 93 height 21
click at [345, 370] on select "possession terms memory violation" at bounding box center [326, 369] width 93 height 21
click at [891, 422] on select "troffer aquifer roofer hoofer" at bounding box center [885, 422] width 88 height 21
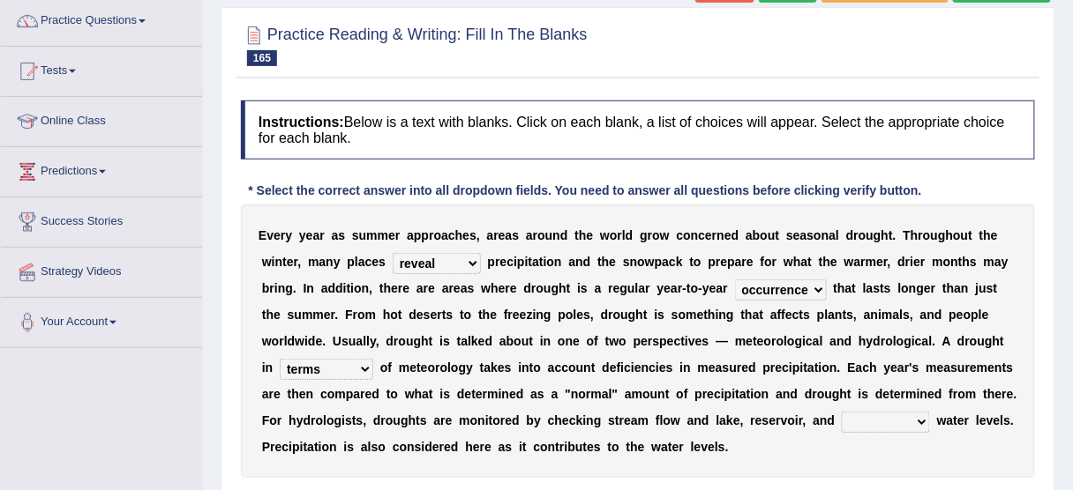
click at [891, 422] on select "troffer aquifer roofer hoofer" at bounding box center [885, 422] width 88 height 21
click at [891, 420] on select "troffer aquifer roofer hoofer" at bounding box center [885, 422] width 88 height 21
select select "aquifer"
click at [841, 412] on select "troffer aquifer roofer hoofer" at bounding box center [885, 422] width 88 height 21
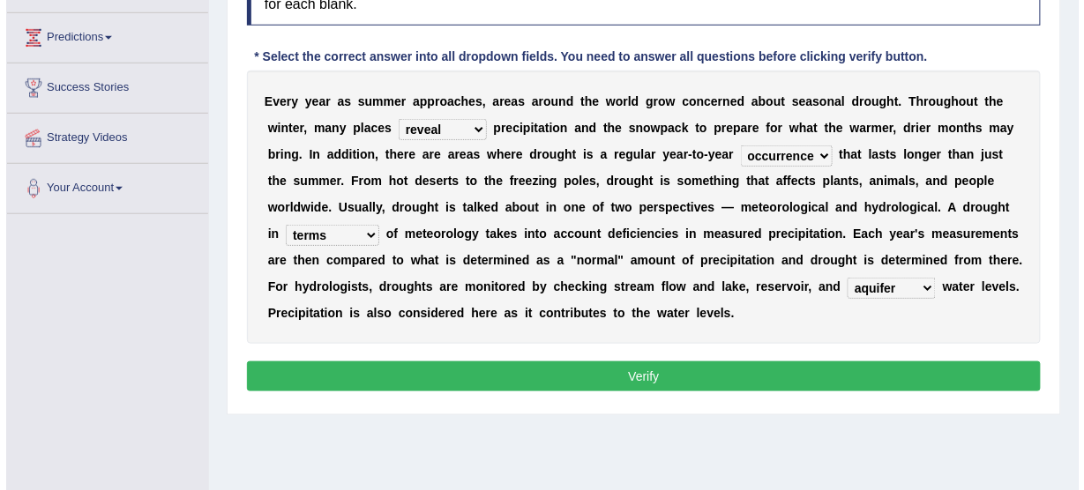
scroll to position [282, 0]
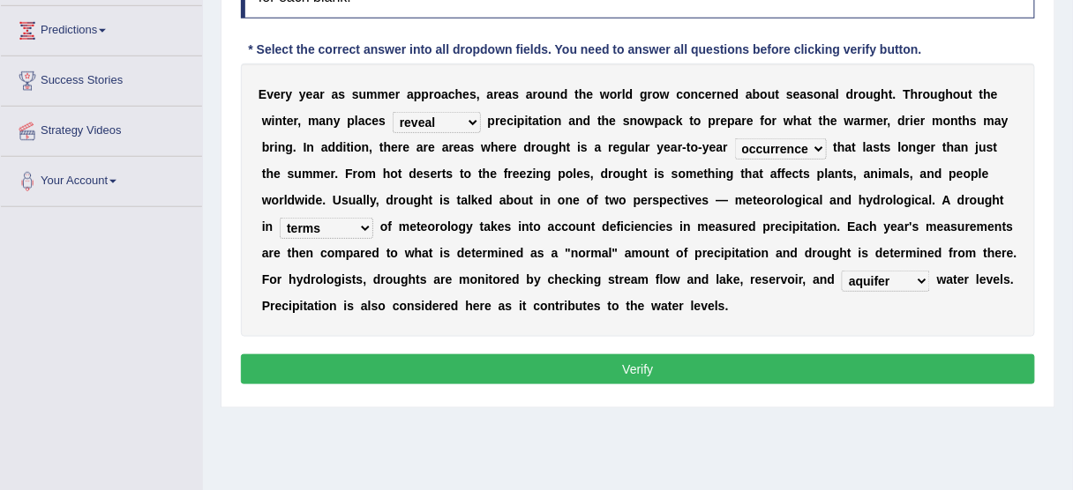
click at [713, 370] on button "Verify" at bounding box center [638, 370] width 794 height 30
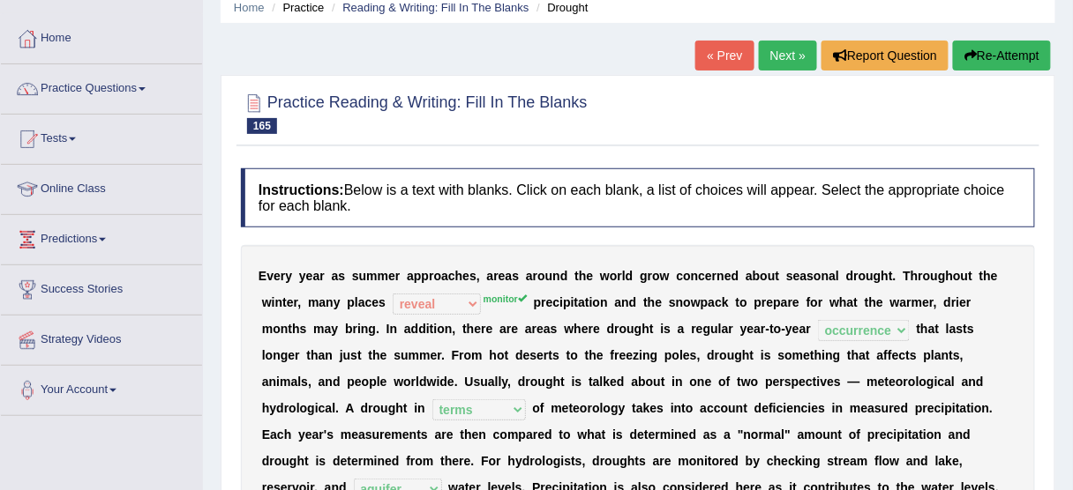
scroll to position [71, 0]
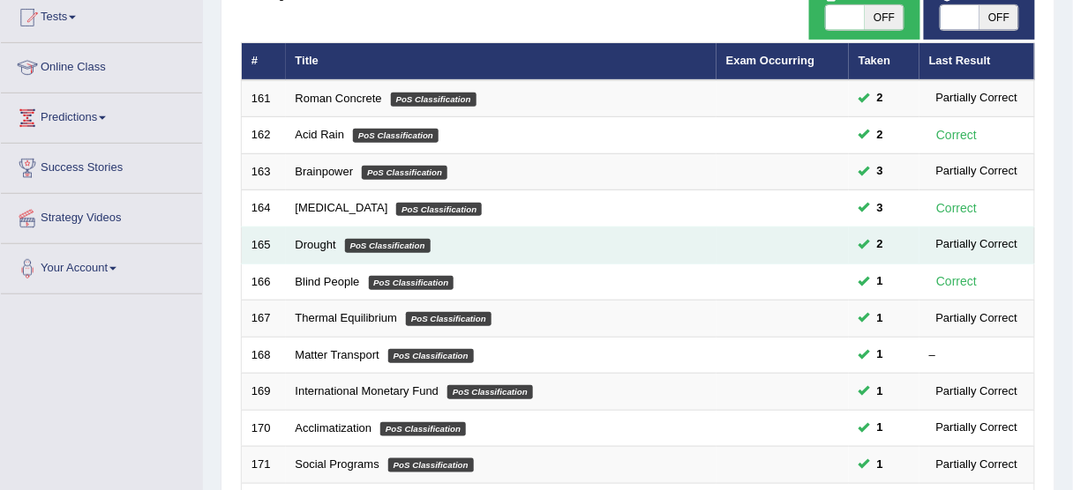
scroll to position [218, 0]
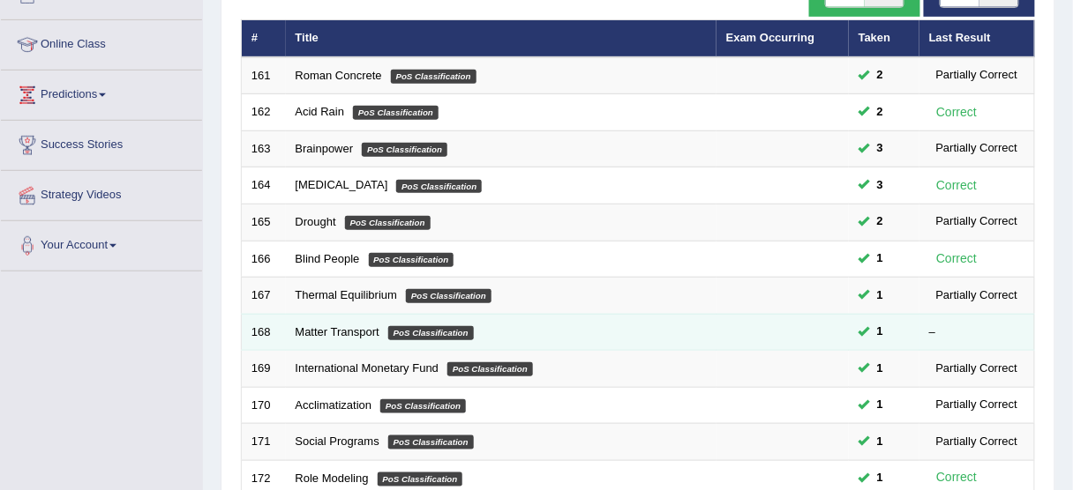
click at [355, 318] on td "Matter Transport PoS Classification" at bounding box center [501, 332] width 430 height 37
click at [354, 325] on link "Matter Transport" at bounding box center [337, 331] width 84 height 13
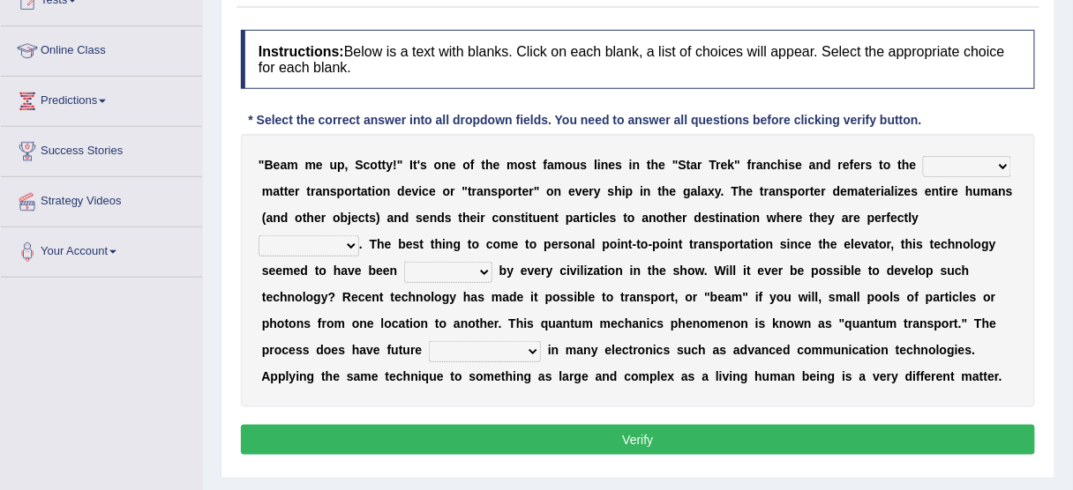
click at [961, 168] on select "futuristic altruistic moralistic linguistic" at bounding box center [967, 166] width 88 height 21
click at [817, 170] on div "" B e a m m e u p , S [PERSON_NAME] ! " I t ' s o n e o f t h e m o s t f a m o…" at bounding box center [638, 270] width 794 height 273
click at [966, 170] on select "futuristic altruistic moralistic linguistic" at bounding box center [967, 166] width 88 height 21
click at [979, 161] on select "futuristic altruistic moralistic linguistic" at bounding box center [967, 166] width 88 height 21
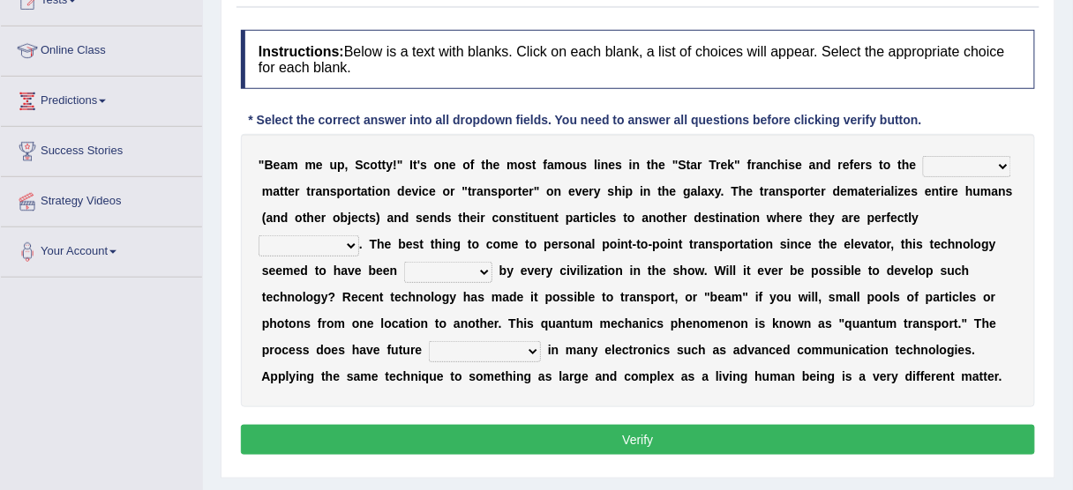
click at [979, 161] on select "futuristic altruistic moralistic linguistic" at bounding box center [967, 166] width 88 height 21
select select "futuristic"
click at [923, 156] on select "futuristic altruistic moralistic linguistic" at bounding box center [967, 166] width 88 height 21
click at [931, 152] on div "" B e a m m e u p , S [PERSON_NAME] ! " I t ' s o n e o f t h e m o s t f a m o…" at bounding box center [638, 270] width 794 height 273
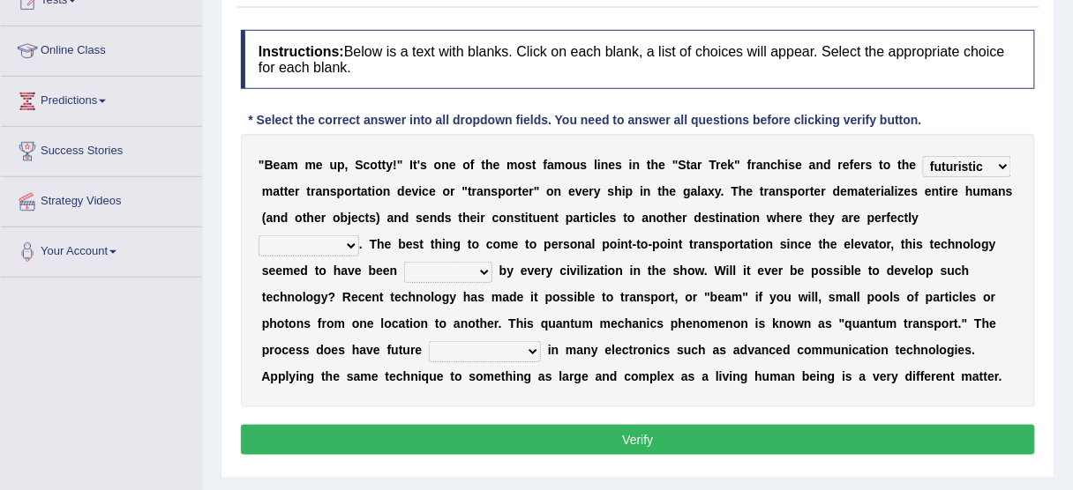
click at [933, 162] on select "futuristic altruistic moralistic linguistic" at bounding box center [967, 166] width 88 height 21
click at [348, 238] on select "gobbled dissembled reassembled cabled" at bounding box center [308, 246] width 101 height 21
select select "reassembled"
click at [258, 236] on select "gobbled dissembled reassembled cabled" at bounding box center [308, 246] width 101 height 21
click at [466, 270] on select "irrupted adopted exempted erupted" at bounding box center [448, 272] width 88 height 21
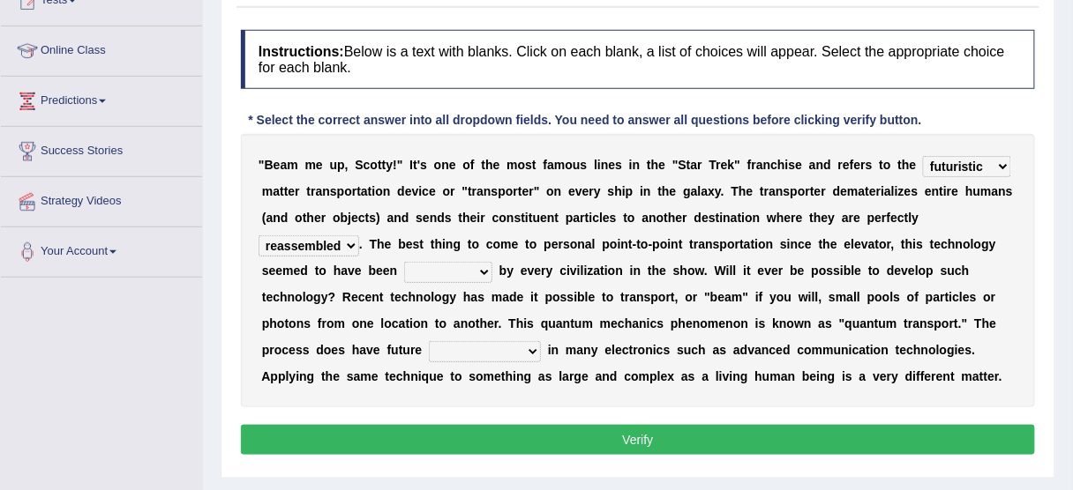
click at [466, 270] on select "irrupted adopted exempted erupted" at bounding box center [448, 272] width 88 height 21
select select "adopted"
click at [404, 262] on select "irrupted adopted exempted erupted" at bounding box center [448, 272] width 88 height 21
click at [441, 273] on select "irrupted adopted exempted erupted" at bounding box center [448, 272] width 88 height 21
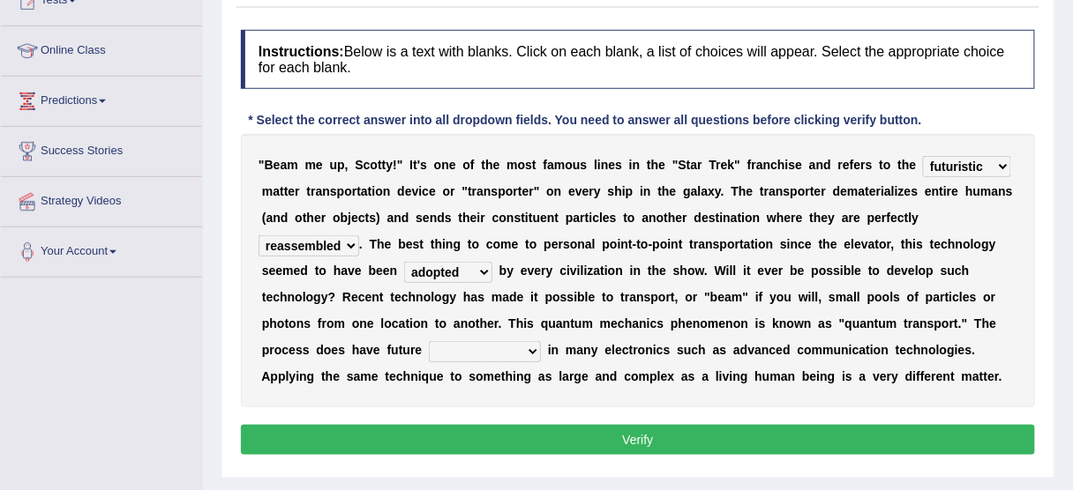
click at [441, 273] on select "irrupted adopted exempted erupted" at bounding box center [448, 272] width 88 height 21
click at [443, 273] on select "irrupted adopted exempted erupted" at bounding box center [448, 272] width 88 height 21
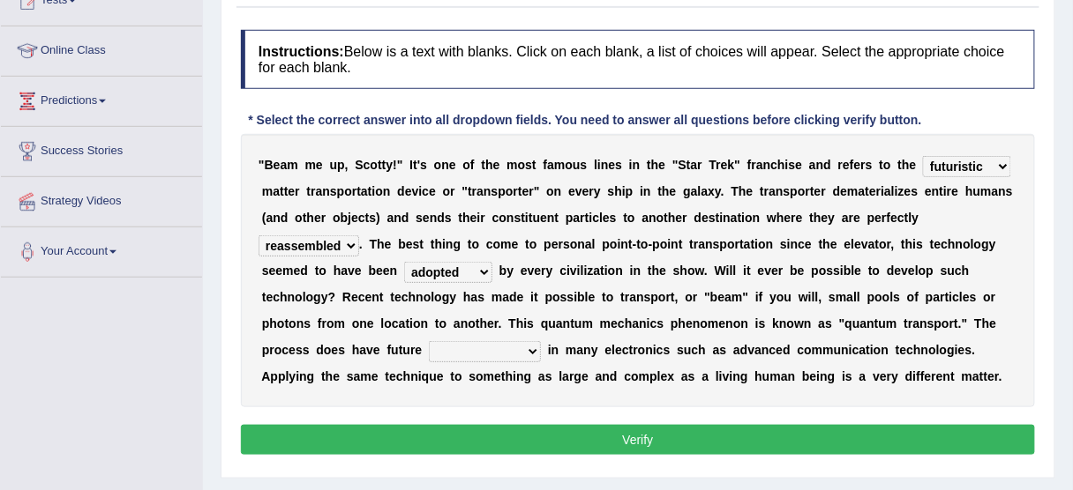
click at [494, 351] on select "amplifications applications certifications simplifications" at bounding box center [485, 351] width 112 height 21
click at [429, 341] on select "amplifications applications certifications simplifications" at bounding box center [485, 351] width 112 height 21
click at [501, 348] on select "amplifications applications certifications simplifications" at bounding box center [485, 351] width 112 height 21
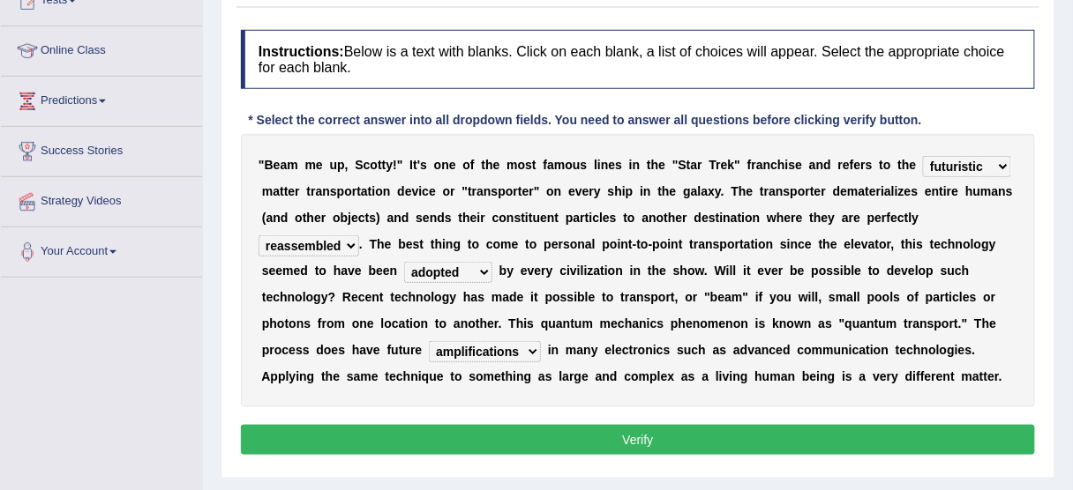
select select "applications"
click at [429, 341] on select "amplifications applications certifications simplifications" at bounding box center [485, 351] width 112 height 21
click at [565, 439] on button "Verify" at bounding box center [638, 440] width 794 height 30
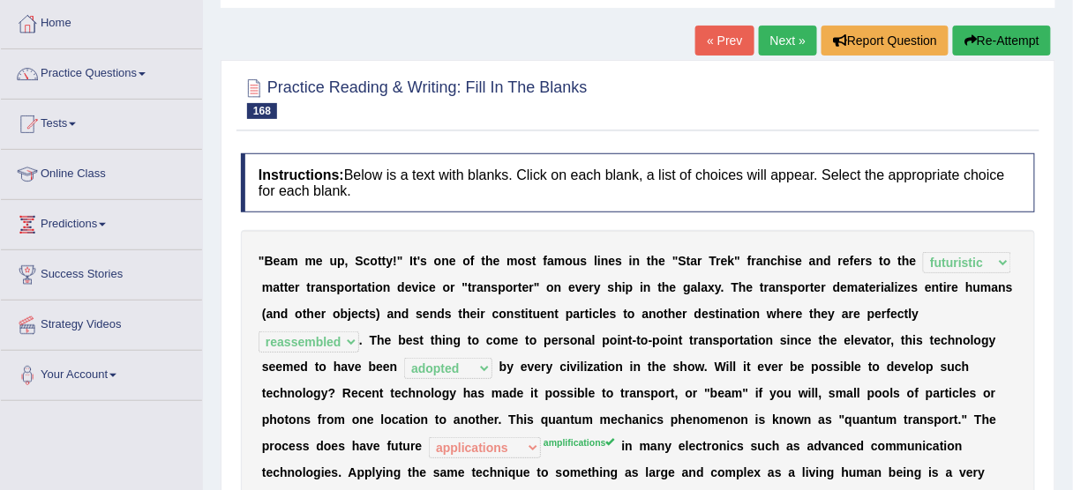
scroll to position [71, 0]
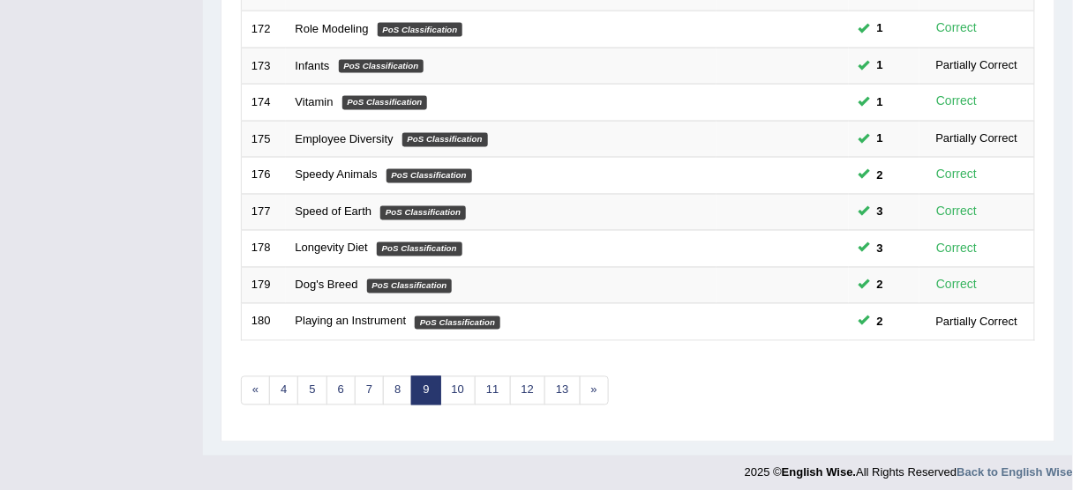
scroll to position [669, 0]
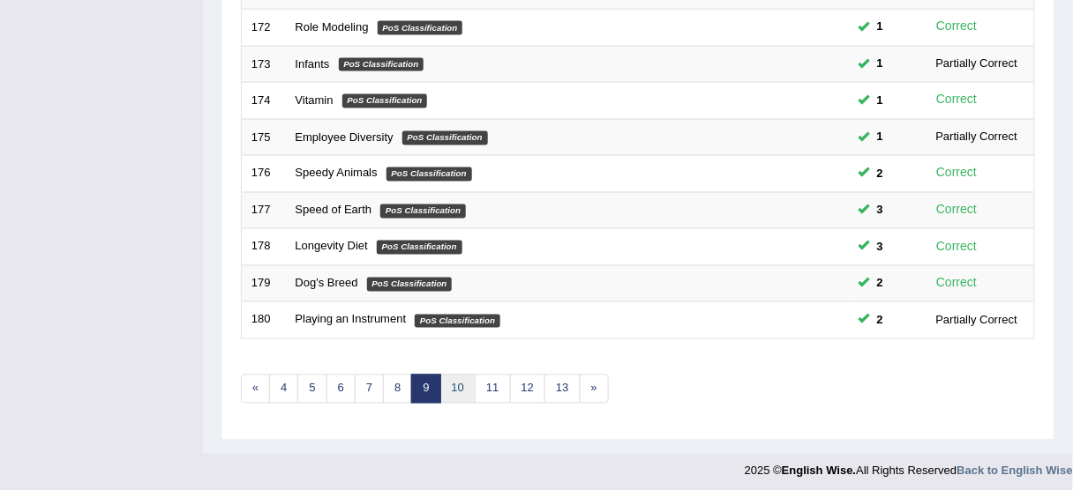
click at [451, 382] on link "10" at bounding box center [457, 389] width 35 height 29
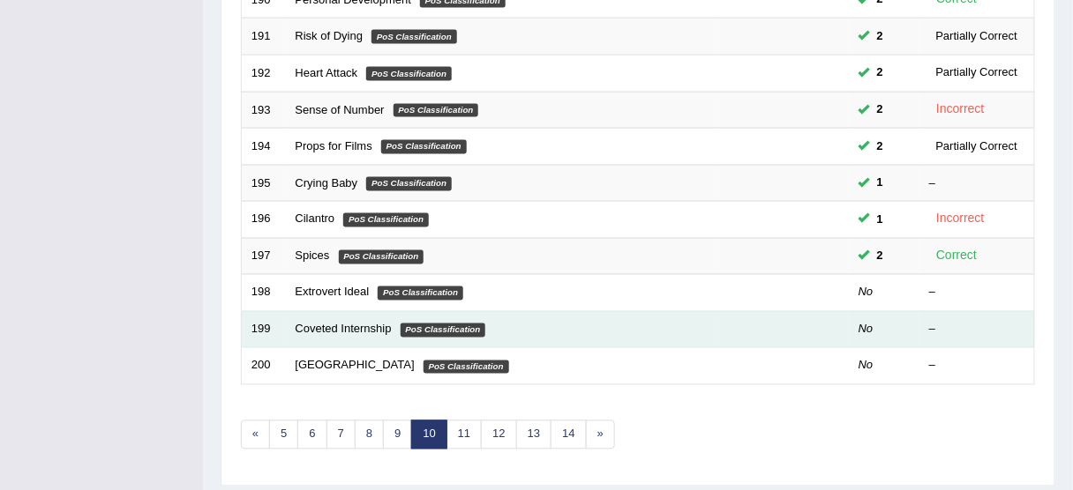
scroll to position [669, 0]
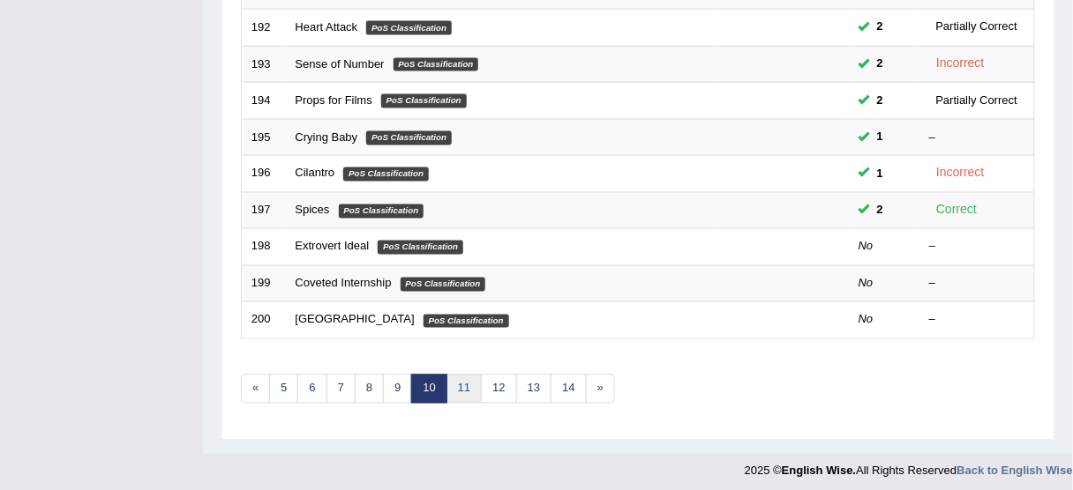
click at [462, 380] on link "11" at bounding box center [463, 389] width 35 height 29
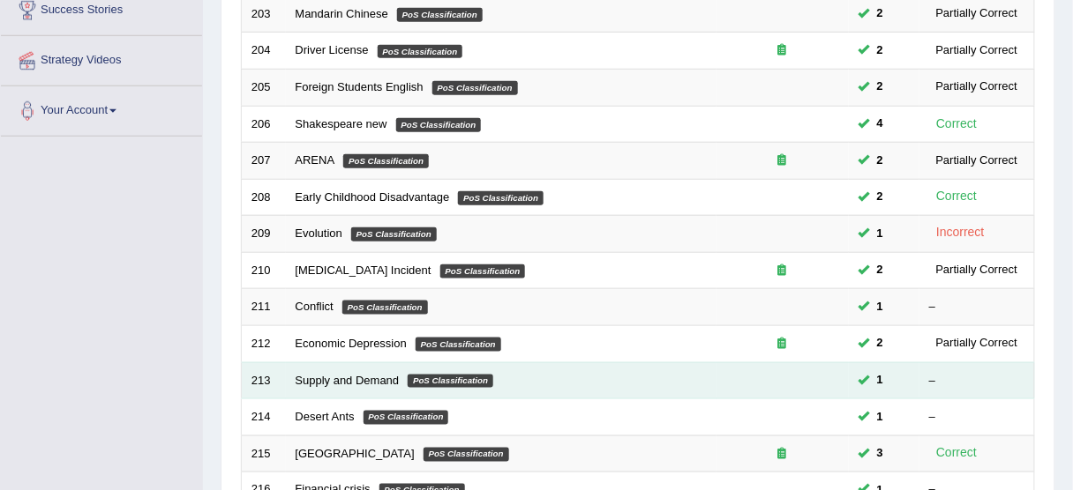
scroll to position [423, 0]
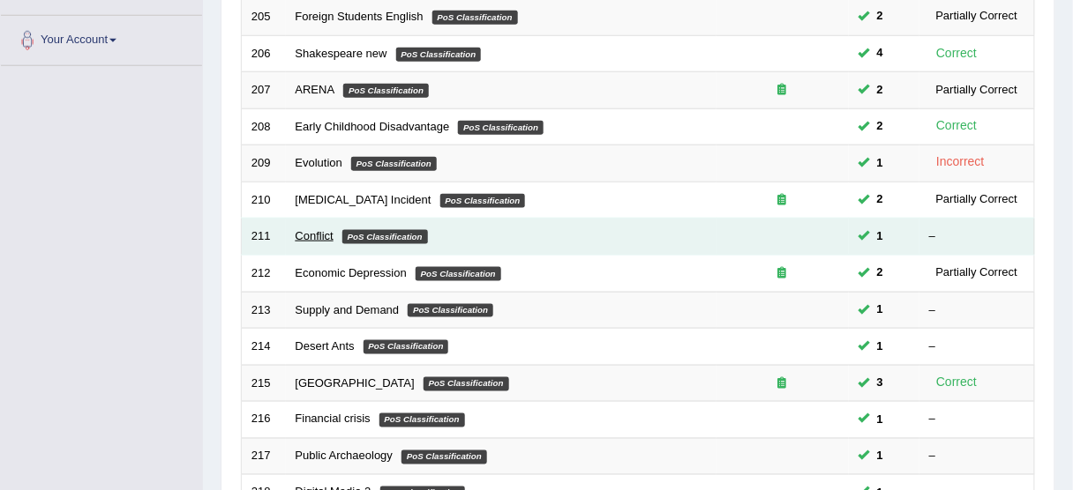
click at [313, 229] on link "Conflict" at bounding box center [314, 235] width 38 height 13
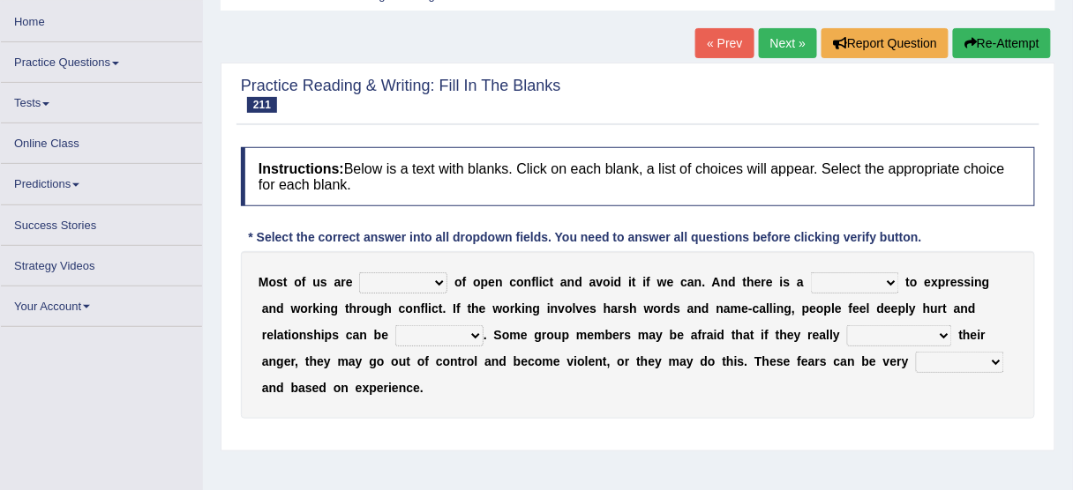
scroll to position [155, 0]
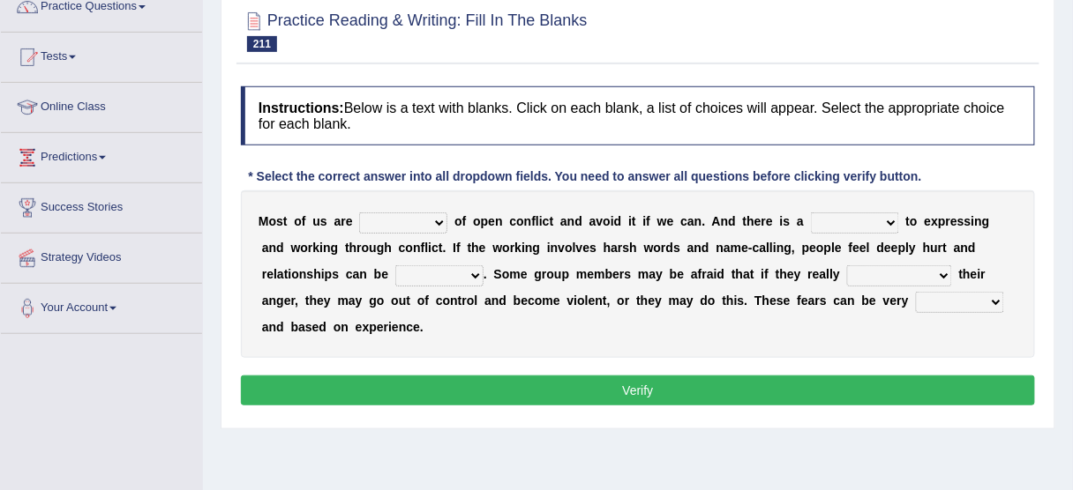
click at [416, 225] on select "panic scared horrible fear" at bounding box center [403, 223] width 88 height 21
select select "fear"
click at [359, 213] on select "panic scared horrible fear" at bounding box center [403, 223] width 88 height 21
click at [398, 215] on select "panic scared horrible fear" at bounding box center [403, 223] width 88 height 21
click at [394, 221] on select "panic scared horrible fear" at bounding box center [403, 223] width 88 height 21
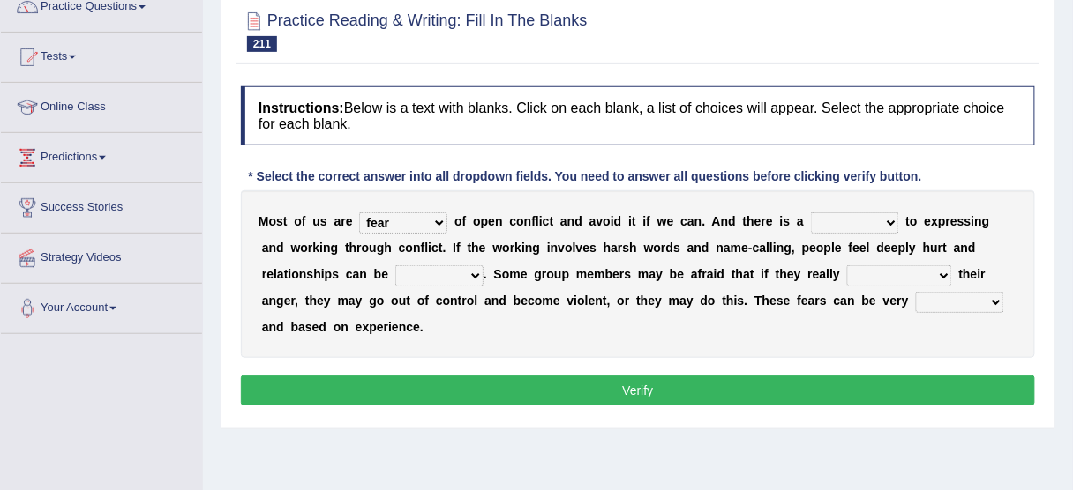
click at [848, 227] on select "hazard challenge risk danger" at bounding box center [855, 223] width 88 height 21
select select "risk"
click at [811, 213] on select "hazard challenge risk danger" at bounding box center [855, 223] width 88 height 21
click at [472, 273] on select "injured opted impaired damaged" at bounding box center [439, 275] width 88 height 21
select select "damaged"
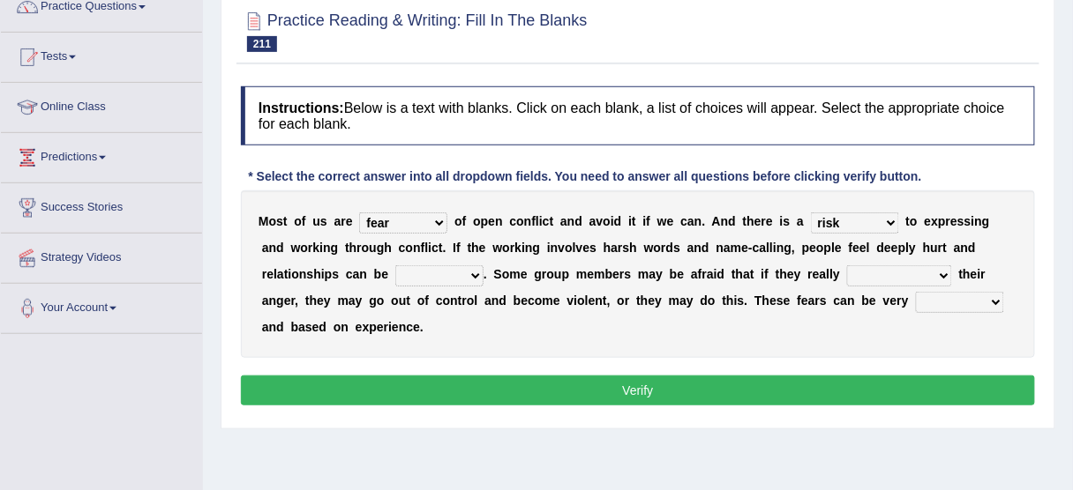
click at [395, 265] on select "injured opted impaired damaged" at bounding box center [439, 275] width 88 height 21
click at [878, 272] on select "express say communicate hide" at bounding box center [899, 275] width 105 height 21
select select "express"
click at [847, 265] on select "express say communicate hide" at bounding box center [899, 275] width 105 height 21
click at [945, 295] on select "real vivid tangible concrete" at bounding box center [960, 302] width 88 height 21
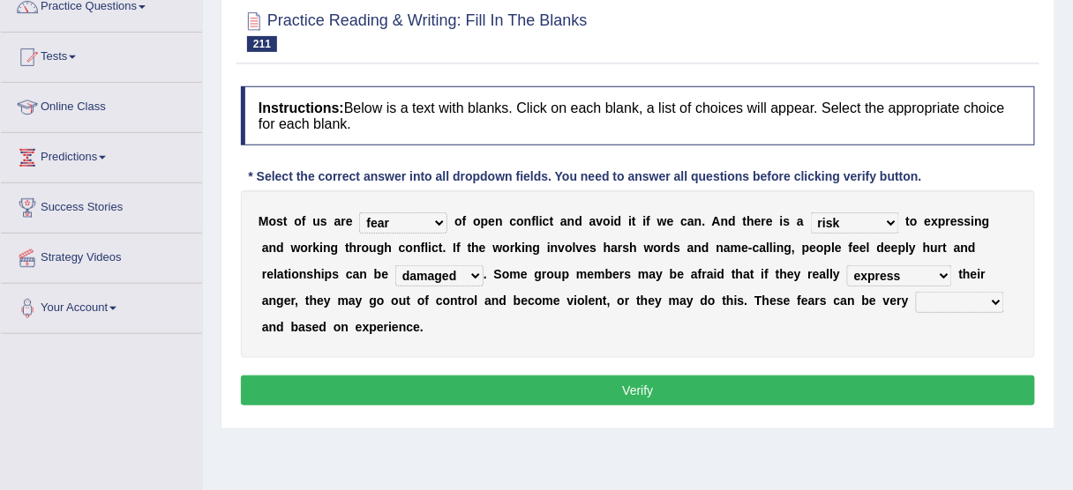
click at [946, 295] on select "real vivid tangible concrete" at bounding box center [960, 302] width 88 height 21
select select "vivid"
click at [916, 292] on select "real vivid tangible concrete" at bounding box center [960, 302] width 88 height 21
click at [884, 384] on button "Verify" at bounding box center [638, 391] width 794 height 30
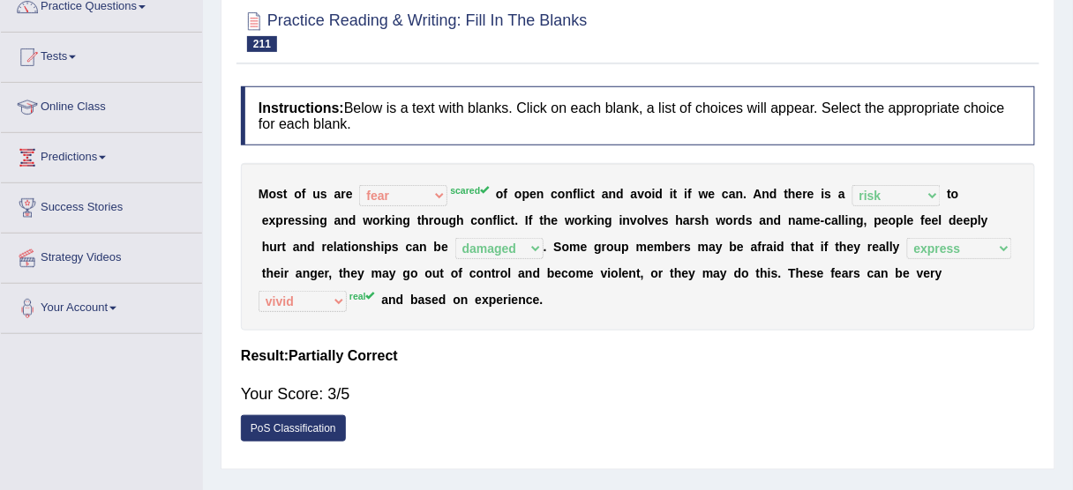
scroll to position [0, 0]
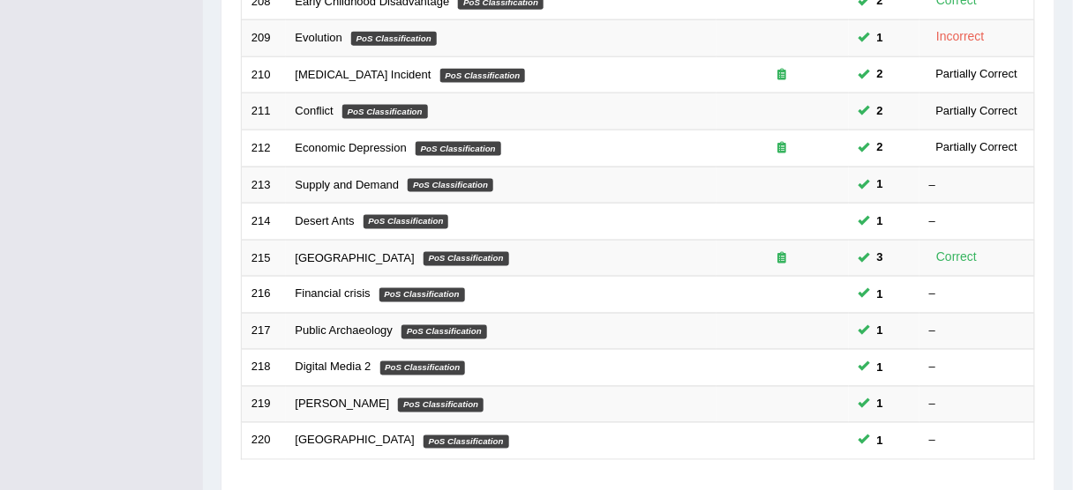
scroll to position [565, 0]
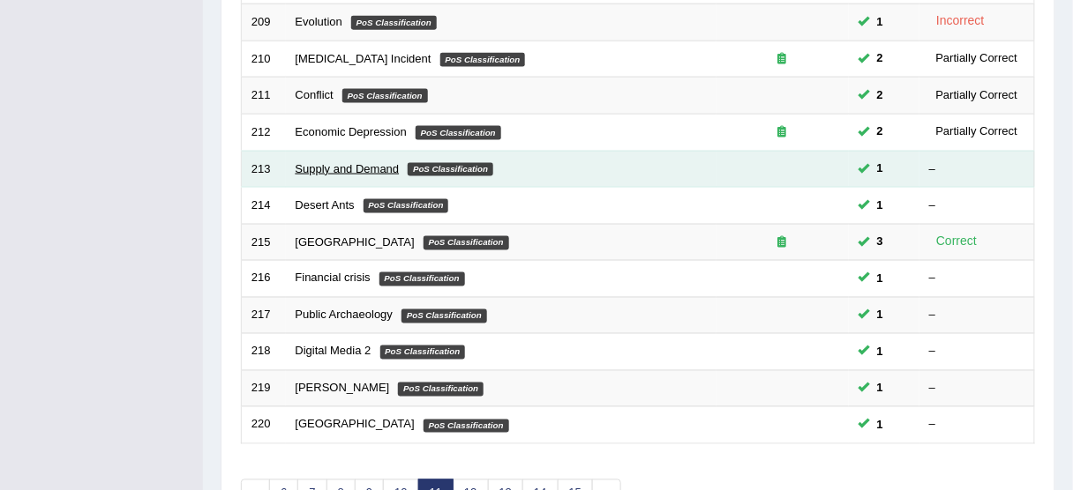
click at [363, 165] on link "Supply and Demand" at bounding box center [347, 168] width 104 height 13
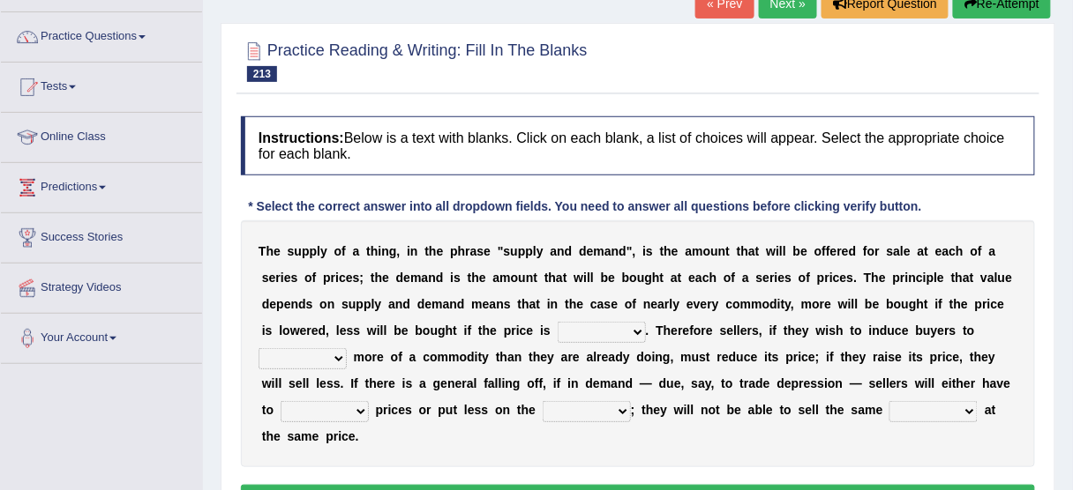
scroll to position [141, 0]
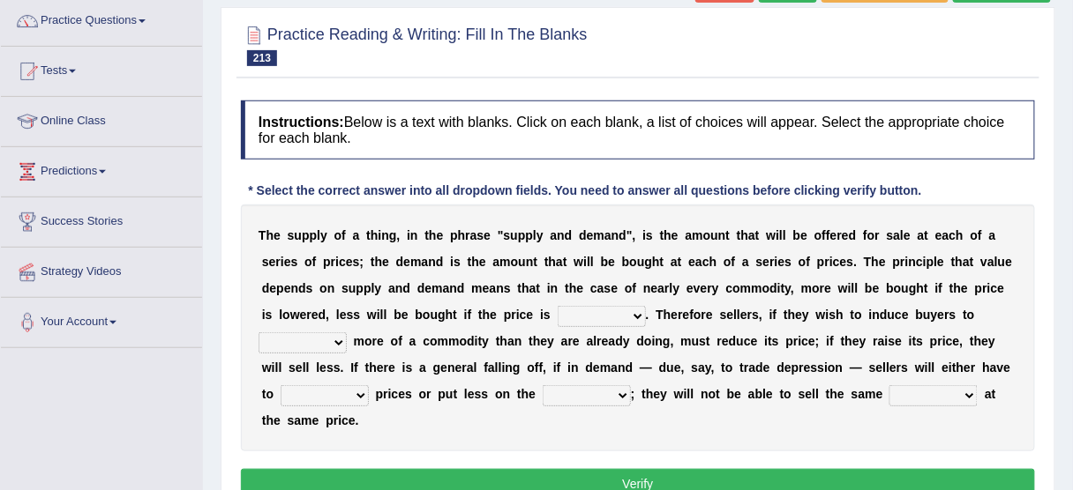
click at [592, 308] on select "higher kept folded raised" at bounding box center [601, 316] width 88 height 21
select select "higher"
click at [557, 306] on select "higher kept folded raised" at bounding box center [601, 316] width 88 height 21
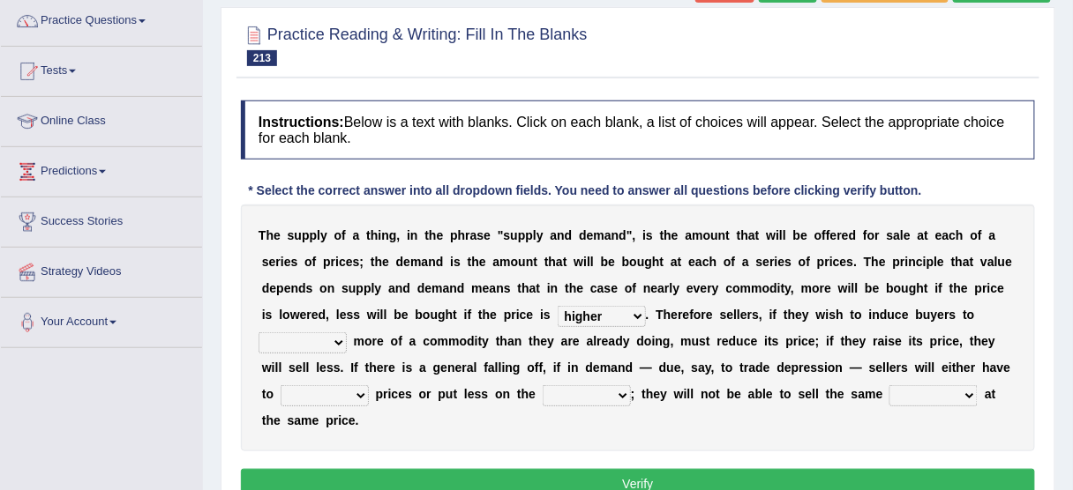
click at [587, 306] on select "higher kept folded raised" at bounding box center [601, 316] width 88 height 21
click at [334, 342] on select "remove judge hide take" at bounding box center [302, 343] width 88 height 21
select select "judge"
click at [258, 333] on select "remove judge hide take" at bounding box center [302, 343] width 88 height 21
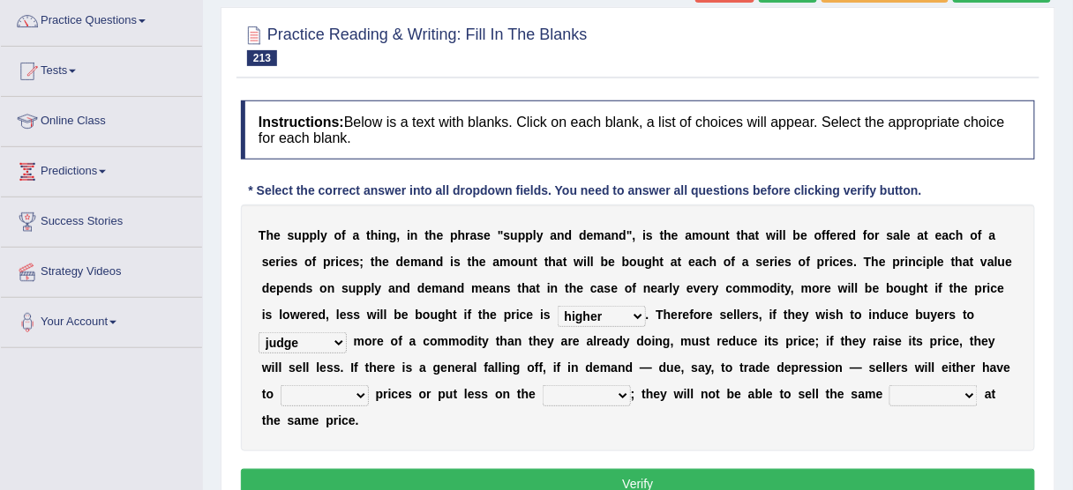
click at [343, 393] on select "trade treat describe reduce" at bounding box center [324, 395] width 88 height 21
click at [346, 393] on select "trade treat describe reduce" at bounding box center [324, 395] width 88 height 21
click at [345, 394] on select "trade treat describe reduce" at bounding box center [324, 395] width 88 height 21
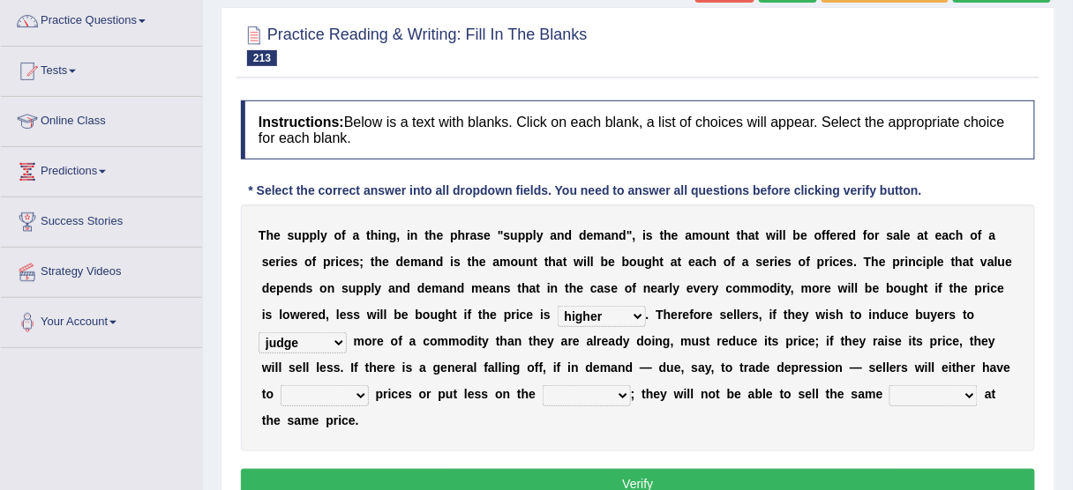
select select "reduce"
click at [280, 385] on select "trade treat describe reduce" at bounding box center [324, 395] width 88 height 21
click at [318, 394] on select "trade treat describe reduce" at bounding box center [324, 395] width 88 height 21
click at [558, 396] on select "store way market panel" at bounding box center [586, 395] width 88 height 21
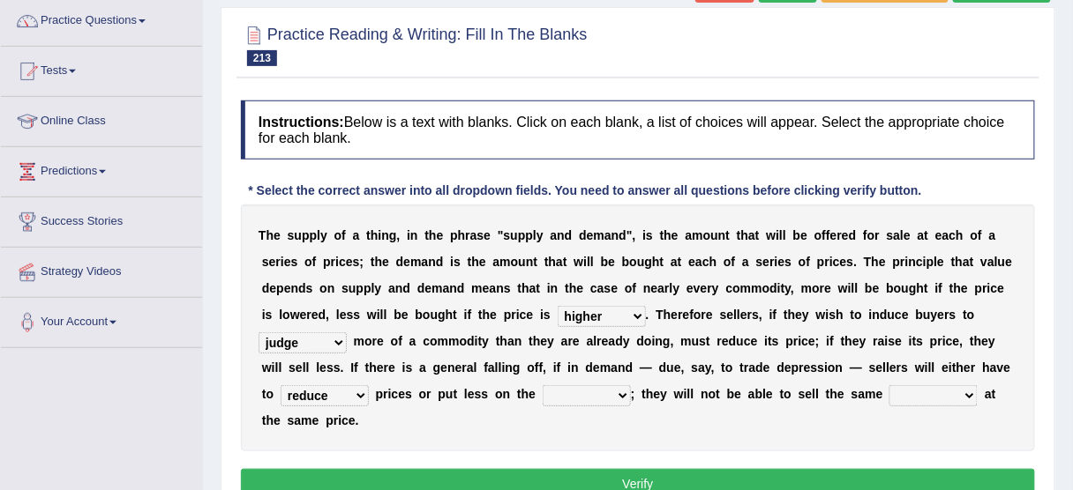
select select "market"
click at [542, 385] on select "store way market panel" at bounding box center [586, 395] width 88 height 21
click at [893, 390] on select "quality patch amount deal" at bounding box center [933, 395] width 88 height 21
select select "amount"
click at [889, 385] on select "quality patch amount deal" at bounding box center [933, 395] width 88 height 21
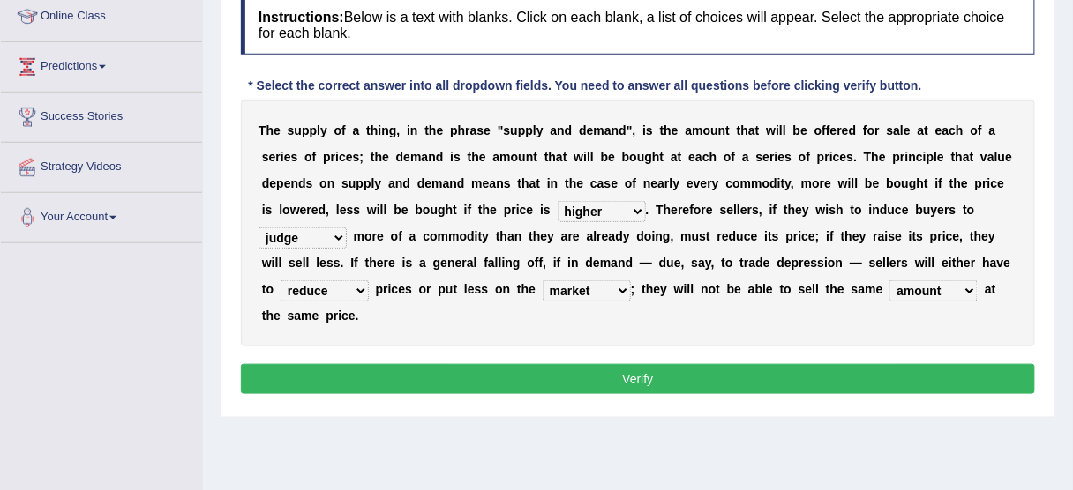
scroll to position [282, 0]
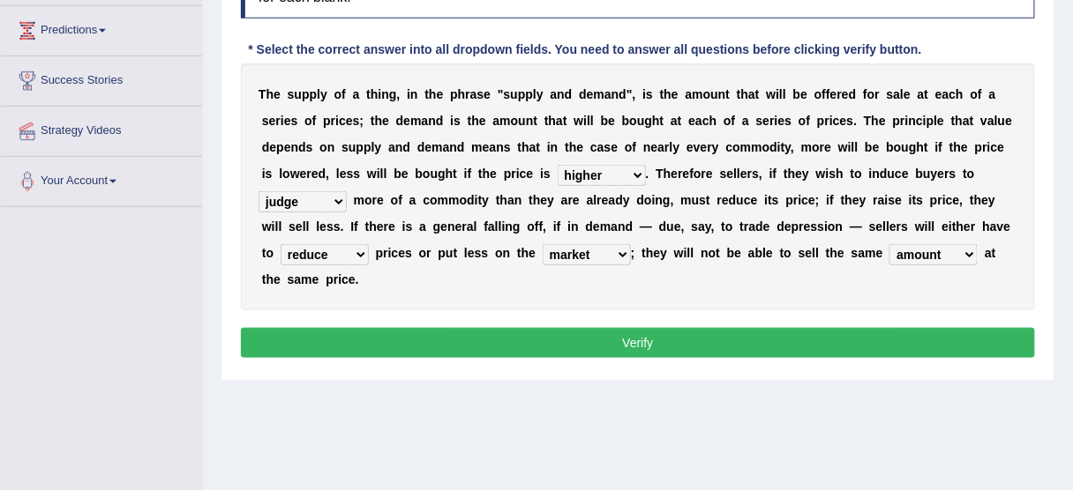
drag, startPoint x: 673, startPoint y: 362, endPoint x: 671, endPoint y: 346, distance: 16.0
click at [672, 359] on div "Instructions: Below is a text with blanks. Click on each blank, a list of choic…" at bounding box center [637, 162] width 803 height 422
click at [671, 341] on button "Verify" at bounding box center [638, 343] width 794 height 30
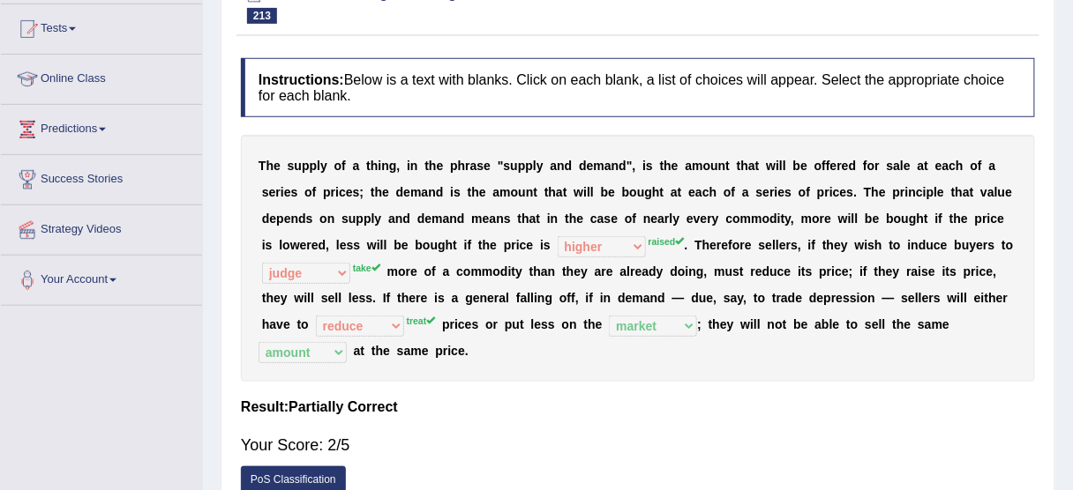
scroll to position [0, 0]
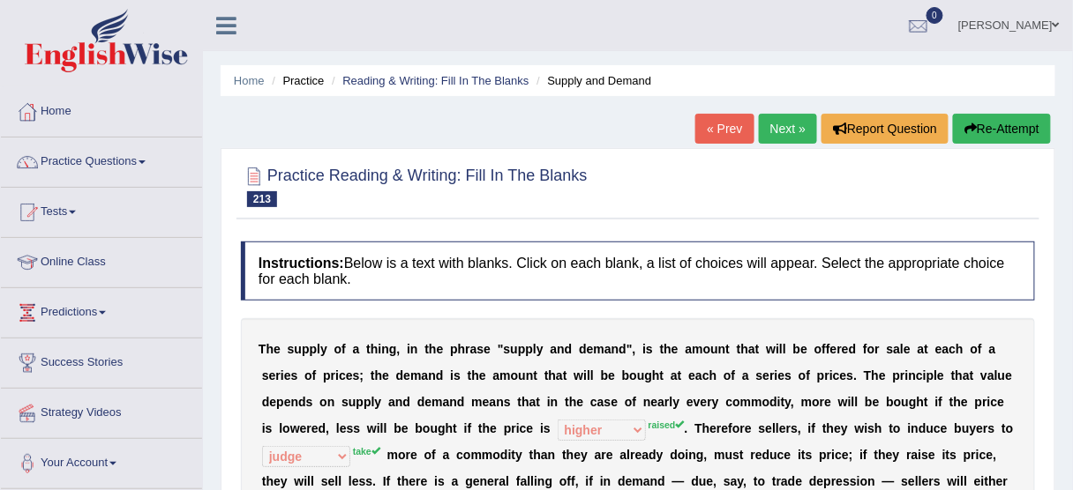
click at [1001, 130] on button "Re-Attempt" at bounding box center [1002, 129] width 98 height 30
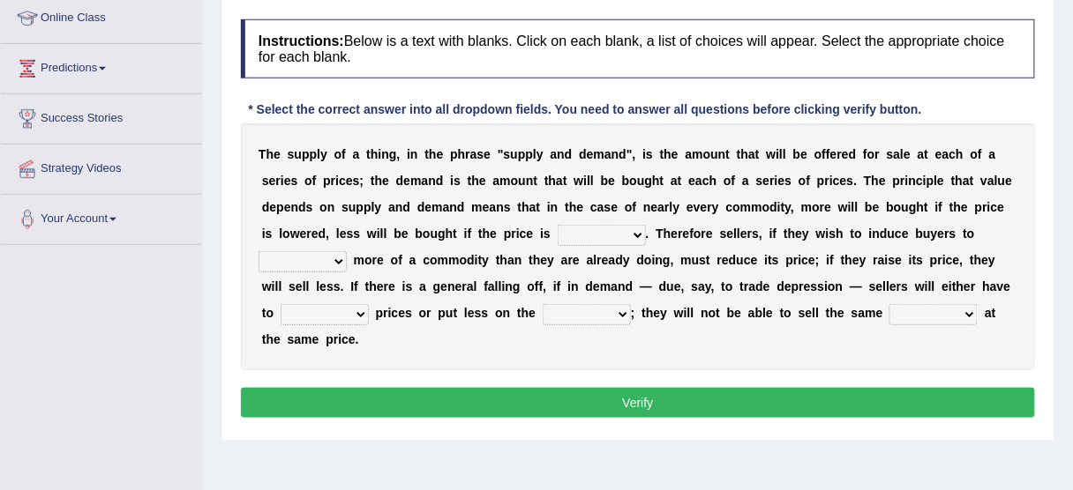
scroll to position [244, 0]
click at [592, 228] on select "higher kept folded raised" at bounding box center [601, 235] width 88 height 21
select select "raised"
click at [557, 225] on select "higher kept folded raised" at bounding box center [601, 235] width 88 height 21
click at [305, 255] on select "remove judge hide take" at bounding box center [302, 261] width 88 height 21
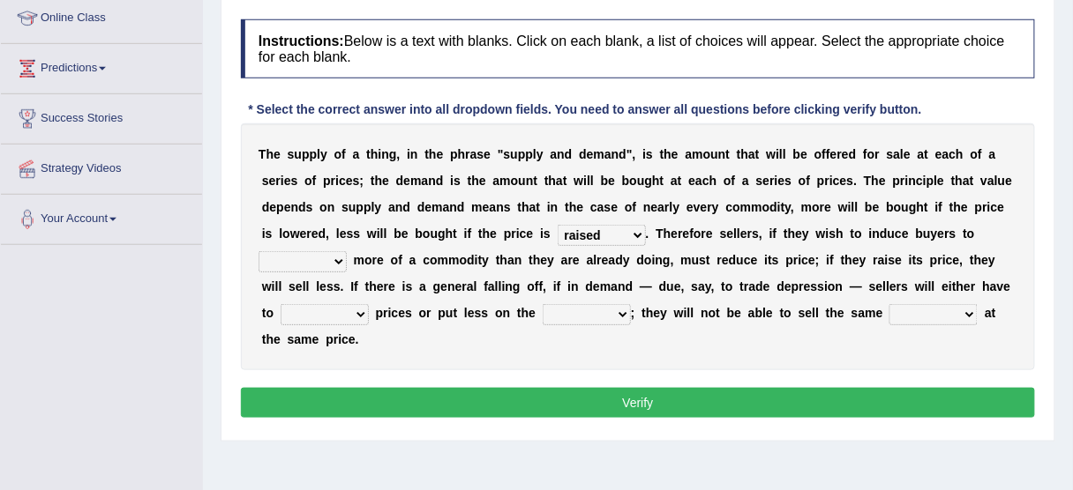
select select "take"
click at [258, 251] on select "remove judge hide take" at bounding box center [302, 261] width 88 height 21
click at [323, 310] on select "trade treat describe reduce" at bounding box center [324, 314] width 88 height 21
select select "treat"
click at [280, 304] on select "trade treat describe reduce" at bounding box center [324, 314] width 88 height 21
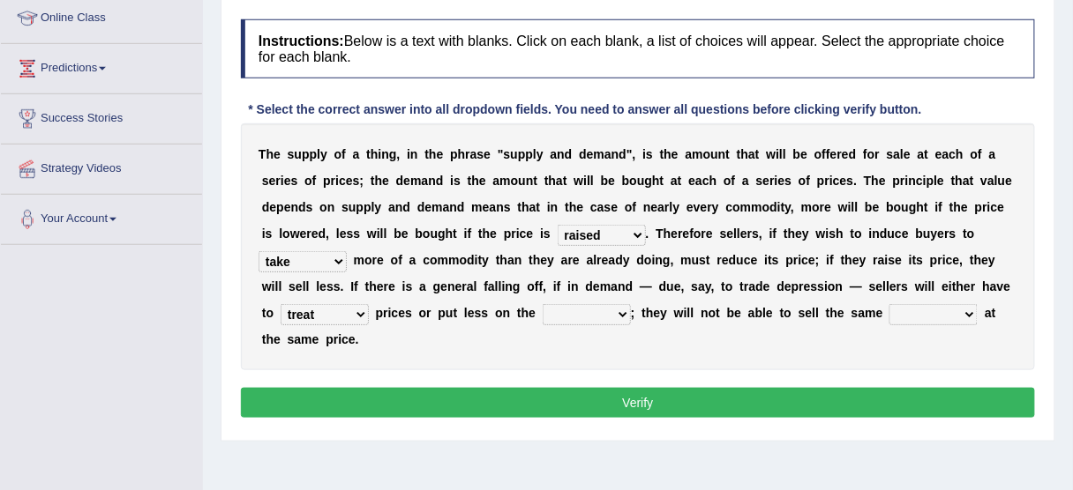
click at [595, 305] on select "store way market panel" at bounding box center [586, 314] width 88 height 21
select select "market"
click at [542, 304] on select "store way market panel" at bounding box center [586, 314] width 88 height 21
click at [892, 310] on select "quality patch amount deal" at bounding box center [933, 314] width 88 height 21
select select "amount"
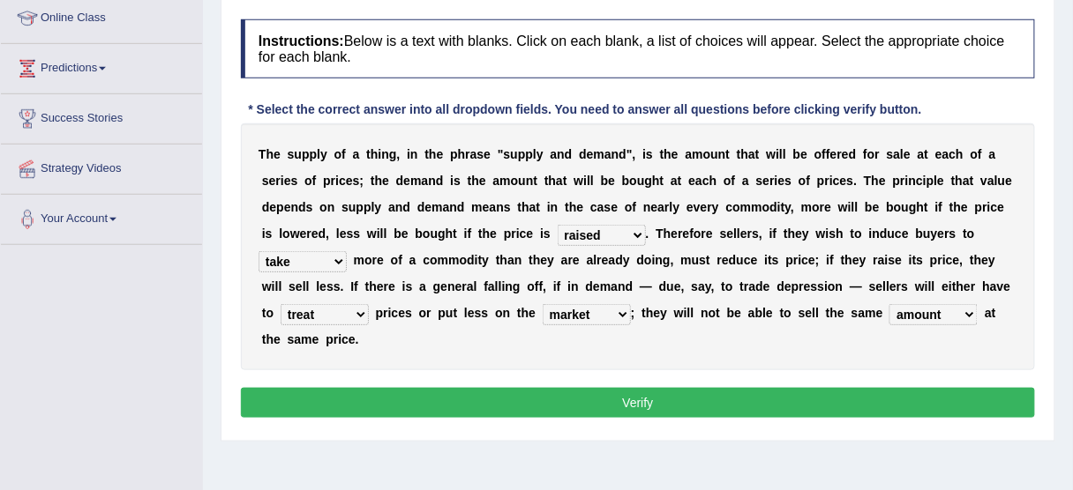
click at [889, 304] on select "quality patch amount deal" at bounding box center [933, 314] width 88 height 21
click at [896, 390] on button "Verify" at bounding box center [638, 403] width 794 height 30
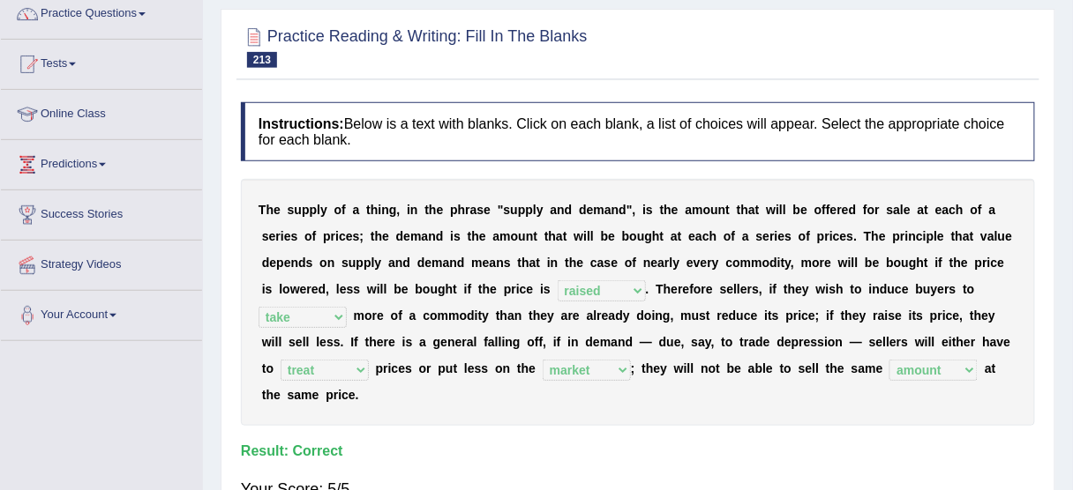
scroll to position [33, 0]
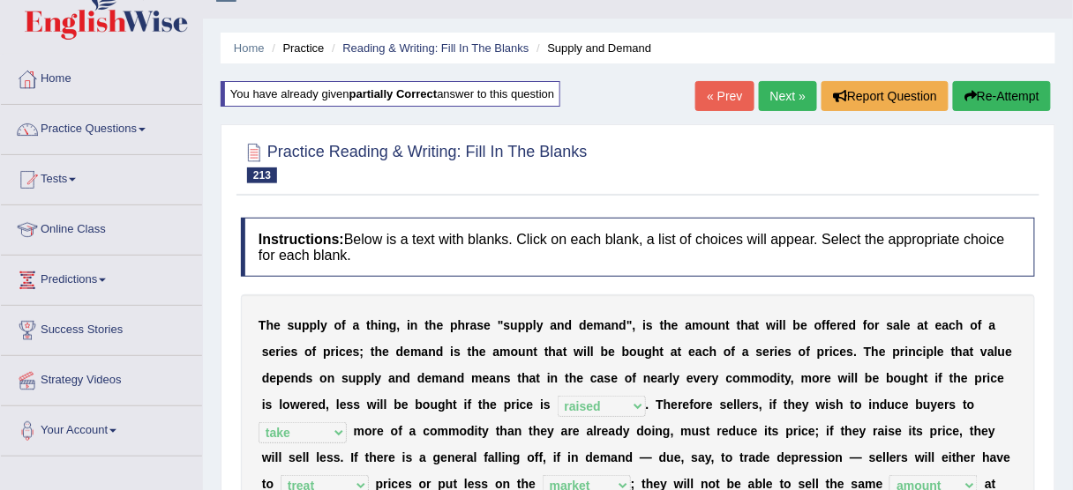
click at [780, 93] on link "Next »" at bounding box center [788, 96] width 58 height 30
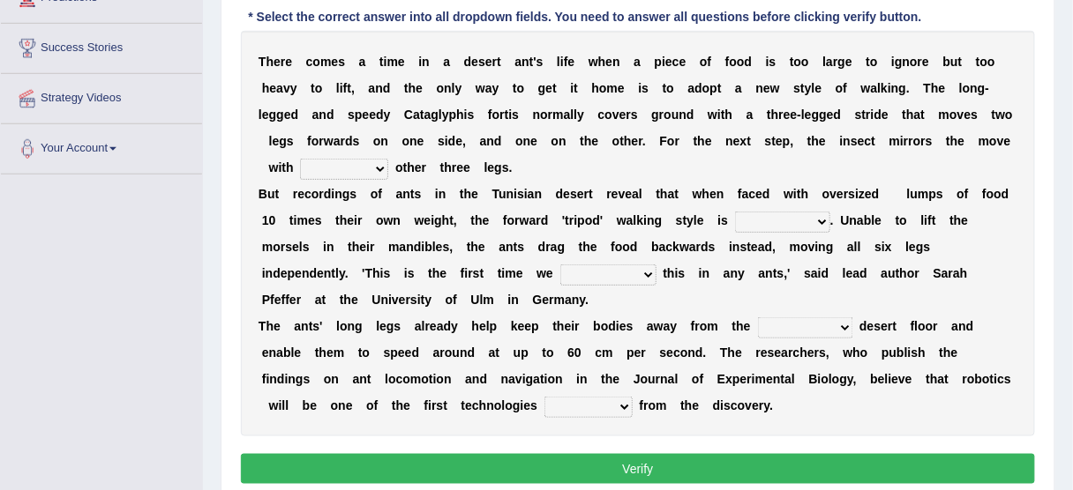
scroll to position [315, 0]
drag, startPoint x: 379, startPoint y: 152, endPoint x: 362, endPoint y: 168, distance: 24.3
click at [378, 152] on div "T h e r e c o m e s a t i m e i n a d e s e r t a n t ' s l i f e w h e n a p i…" at bounding box center [638, 234] width 794 height 406
click at [362, 168] on select "her its there his" at bounding box center [344, 169] width 88 height 21
select select "its"
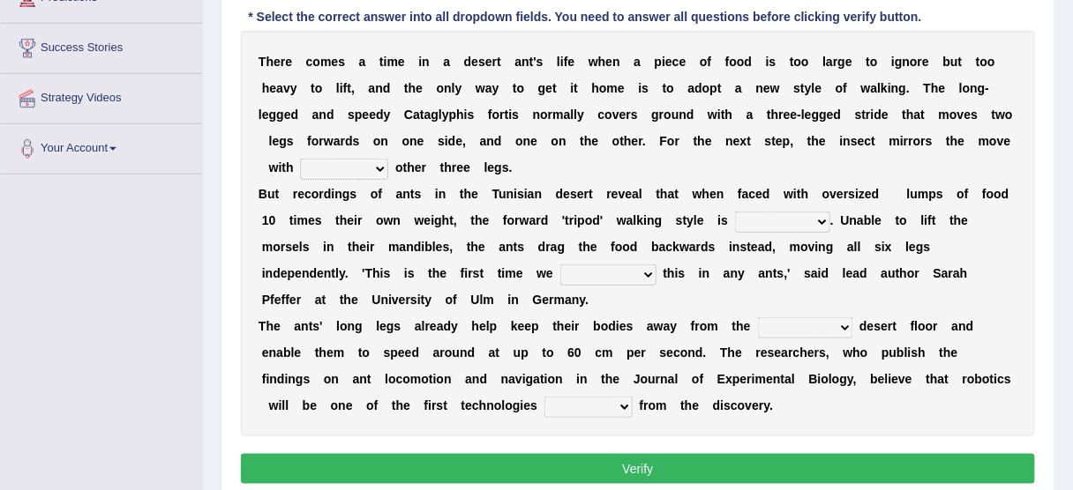
click at [300, 159] on select "her its there his" at bounding box center [344, 169] width 88 height 21
click at [780, 218] on select "abandoned abandon abandoning abandoned" at bounding box center [782, 222] width 95 height 21
click at [782, 219] on select "abandoned abandon abandoning abandoned" at bounding box center [782, 222] width 95 height 21
click at [804, 217] on select "abandoned abandon abandoning abandoned" at bounding box center [782, 222] width 95 height 21
select select "abandoned"
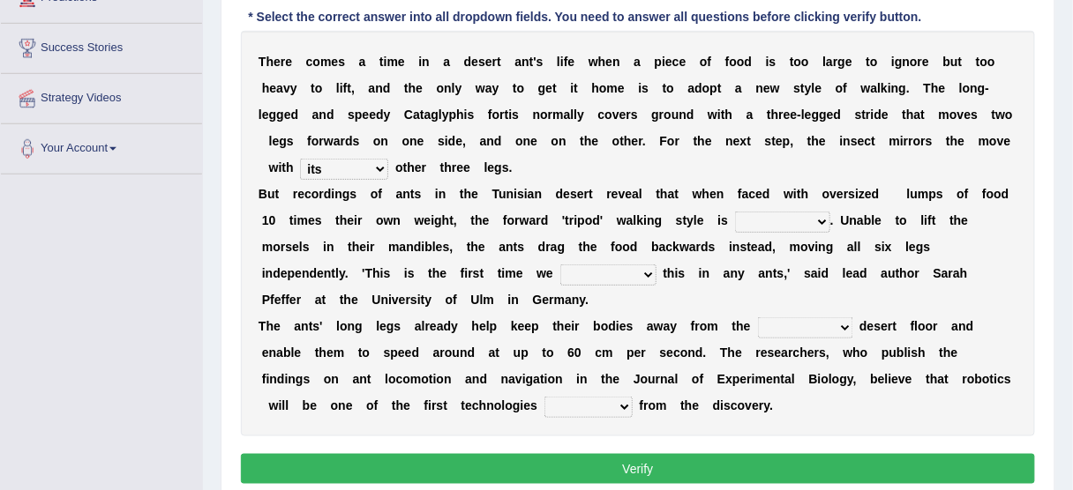
click at [735, 212] on select "abandoned abandon abandoning abandoned" at bounding box center [782, 222] width 95 height 21
click at [746, 213] on select "abandoned abandon abandoning abandoned" at bounding box center [782, 222] width 95 height 21
click at [735, 212] on select "abandoned abandon abandoning abandoned" at bounding box center [782, 222] width 95 height 21
click at [777, 191] on b at bounding box center [780, 194] width 7 height 14
click at [779, 222] on select "abandoned abandon abandoning abandoned" at bounding box center [782, 222] width 95 height 21
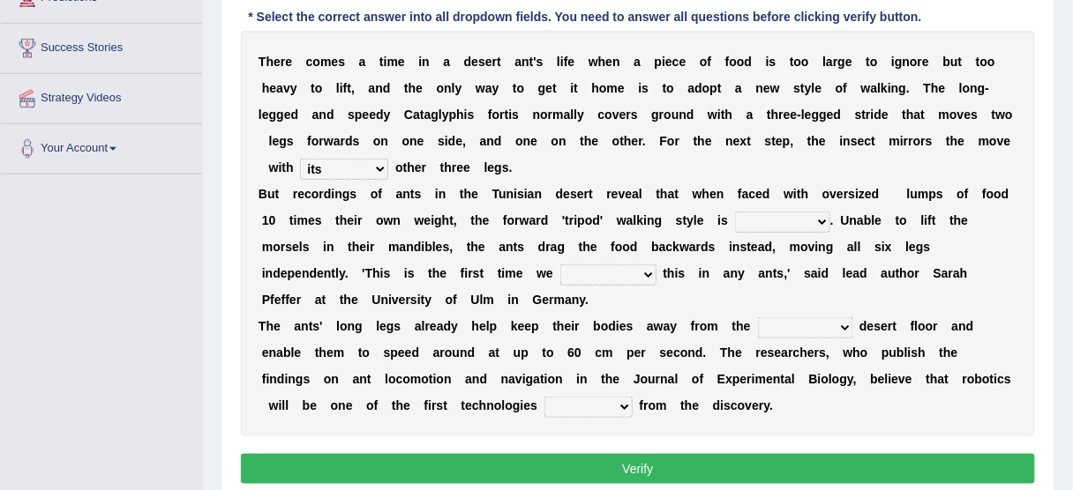
select select "abandoned"
click at [735, 212] on select "abandoned abandon abandoning abandoned" at bounding box center [782, 222] width 95 height 21
click at [810, 214] on select "abandoned abandon abandoning abandoned" at bounding box center [782, 222] width 95 height 21
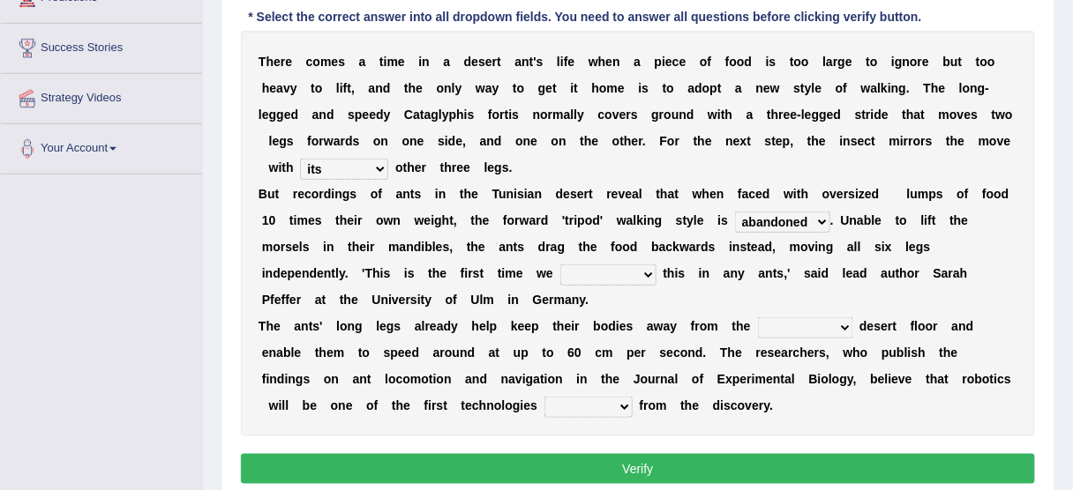
click at [811, 213] on select "abandoned abandon abandoning abandoned" at bounding box center [782, 222] width 95 height 21
click at [624, 272] on select "saw seen having seen have seen" at bounding box center [608, 275] width 96 height 21
click at [560, 265] on select "saw seen having seen have seen" at bounding box center [608, 275] width 96 height 21
click at [600, 274] on select "saw seen having seen have seen" at bounding box center [608, 275] width 96 height 21
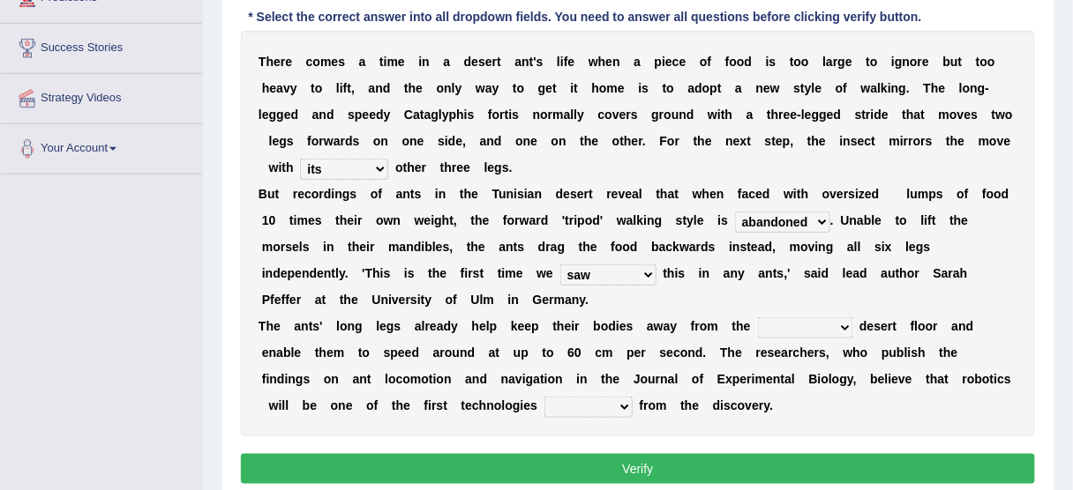
click at [604, 273] on select "saw seen having seen have seen" at bounding box center [608, 275] width 96 height 21
select select "have seen"
click at [560, 265] on select "saw seen having seen have seen" at bounding box center [608, 275] width 96 height 21
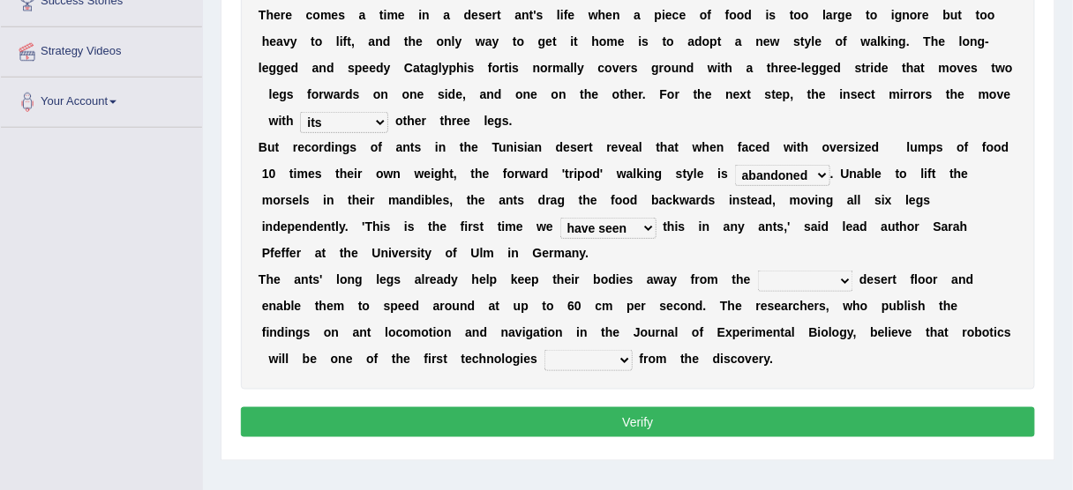
scroll to position [385, 0]
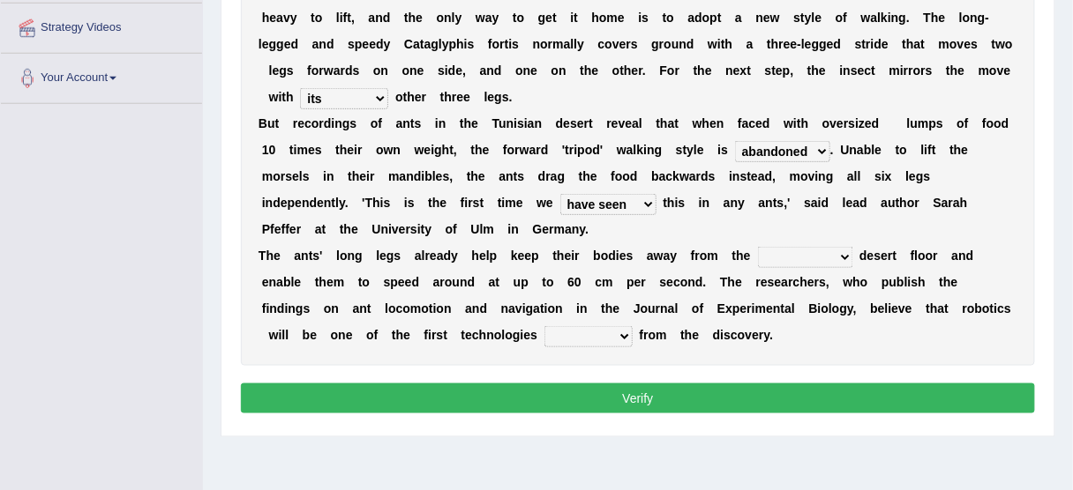
click at [819, 256] on select "emotional stuck unsensored scorching" at bounding box center [805, 257] width 95 height 21
select select "stuck"
click at [758, 247] on select "emotional stuck unsensored scorching" at bounding box center [805, 257] width 95 height 21
click at [553, 334] on select "benefited benefit to benefit benefits" at bounding box center [588, 336] width 88 height 21
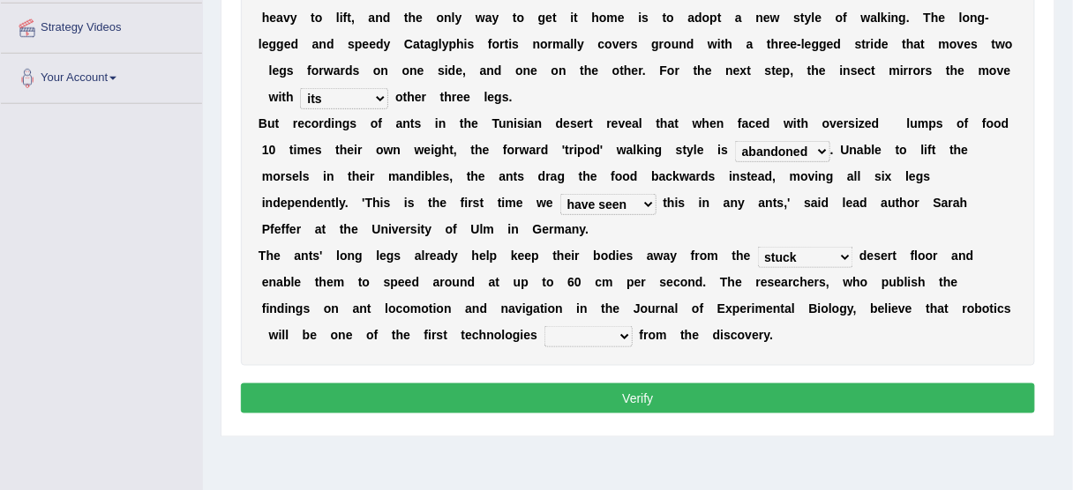
click at [544, 336] on select "benefited benefit to benefit benefits" at bounding box center [588, 336] width 88 height 21
click at [544, 326] on select "benefited benefit to benefit benefits" at bounding box center [588, 336] width 88 height 21
click at [544, 335] on select "benefited benefit to benefit benefits" at bounding box center [588, 336] width 88 height 21
select select "benefit"
click at [544, 326] on select "benefited benefit to benefit benefits" at bounding box center [588, 336] width 88 height 21
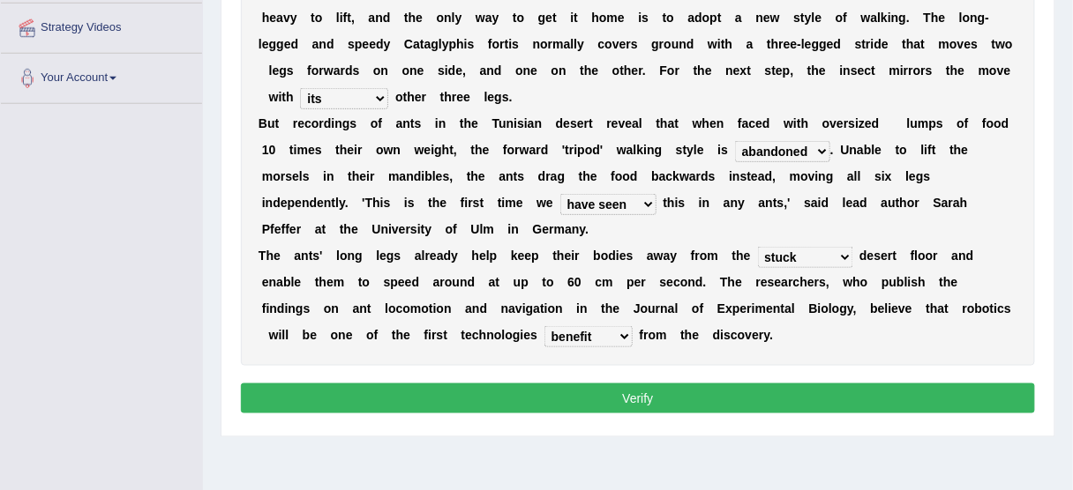
click at [561, 403] on button "Verify" at bounding box center [638, 399] width 794 height 30
